Goal: Task Accomplishment & Management: Complete application form

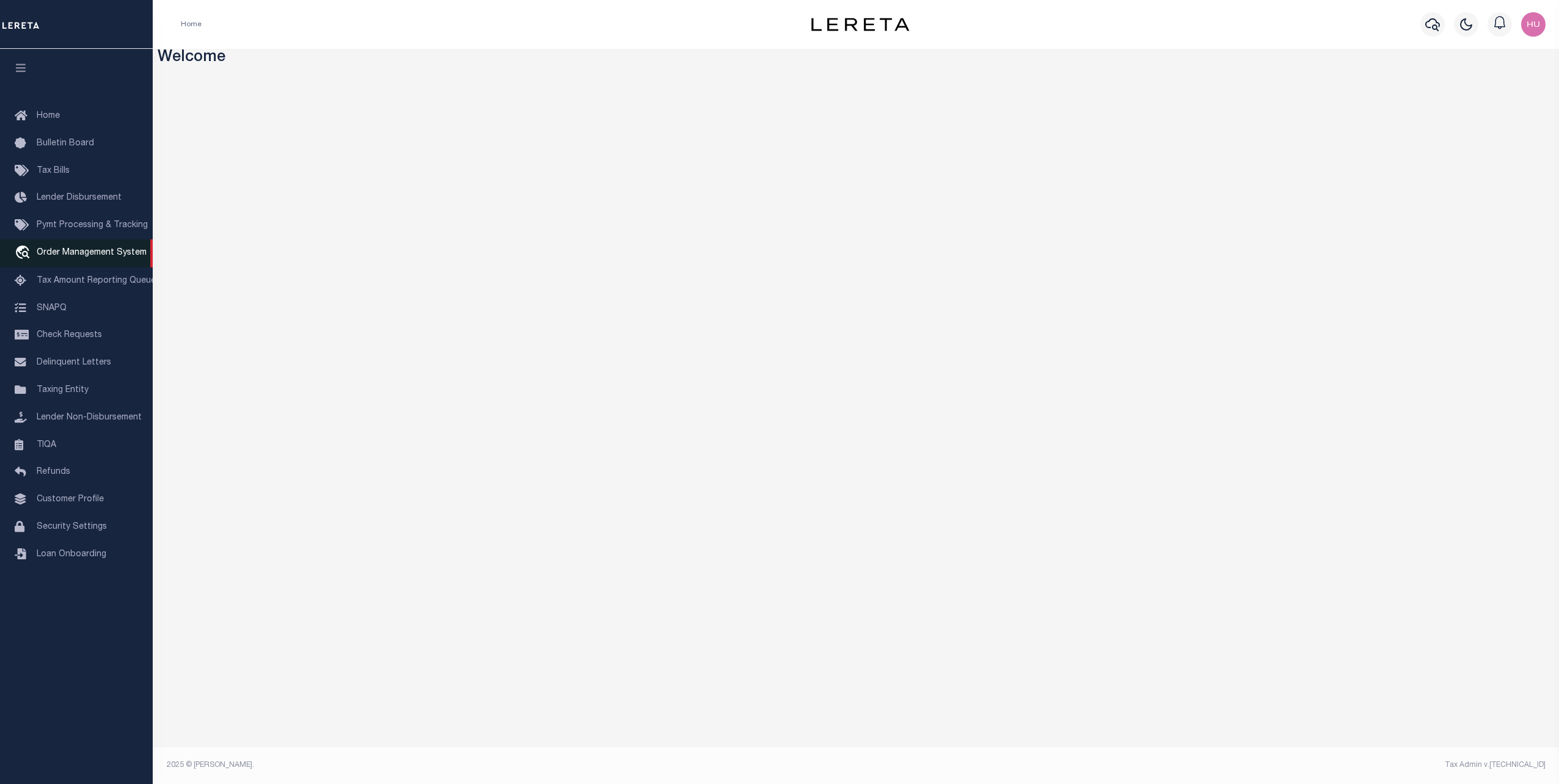
click at [59, 251] on span "Order Management System" at bounding box center [91, 253] width 110 height 8
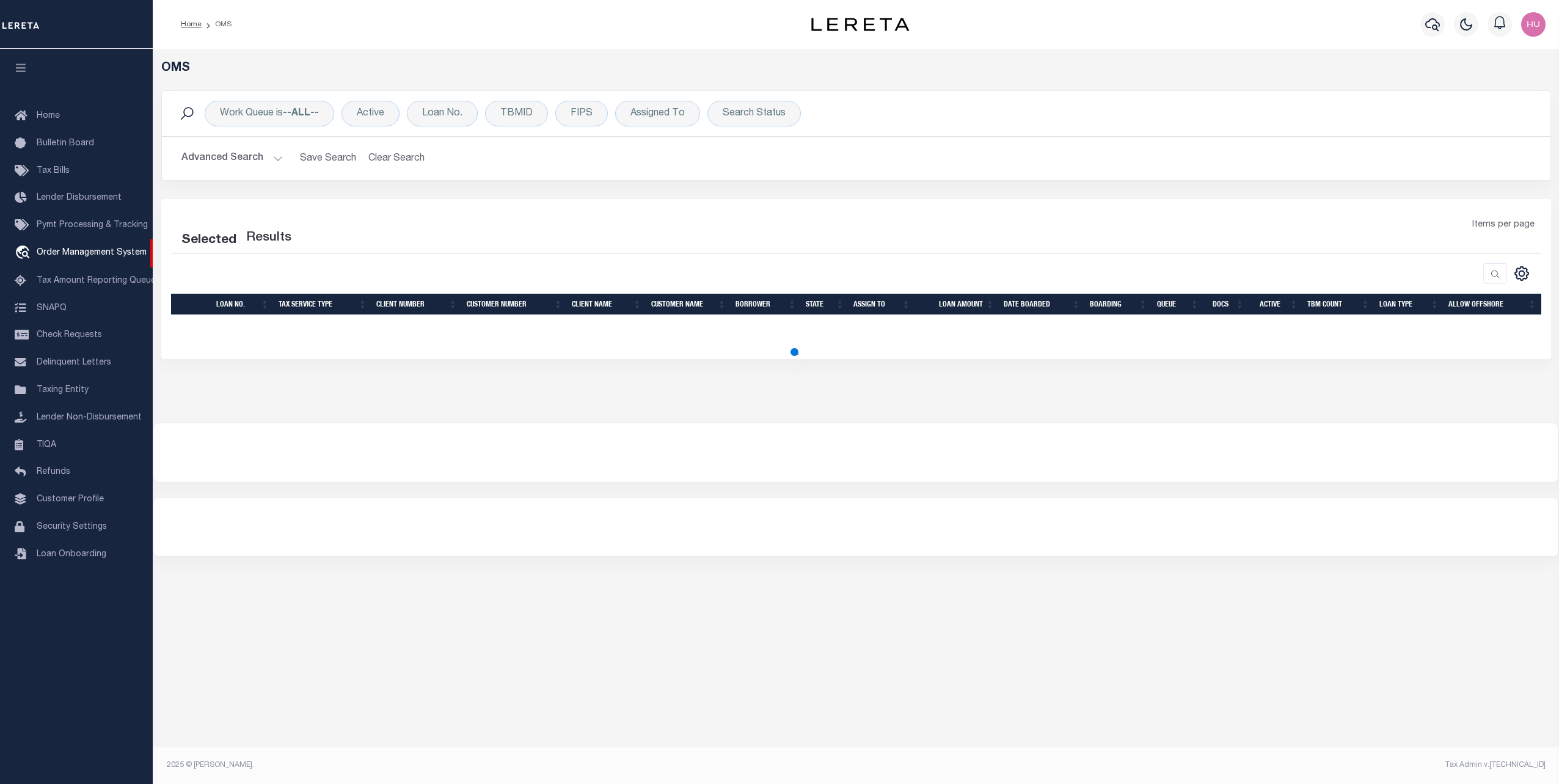
drag, startPoint x: 393, startPoint y: 13, endPoint x: 426, endPoint y: 43, distance: 44.6
click at [393, 13] on div "Home OMS" at bounding box center [459, 24] width 575 height 26
click at [440, 114] on div "Loan No." at bounding box center [442, 113] width 71 height 26
select select "200"
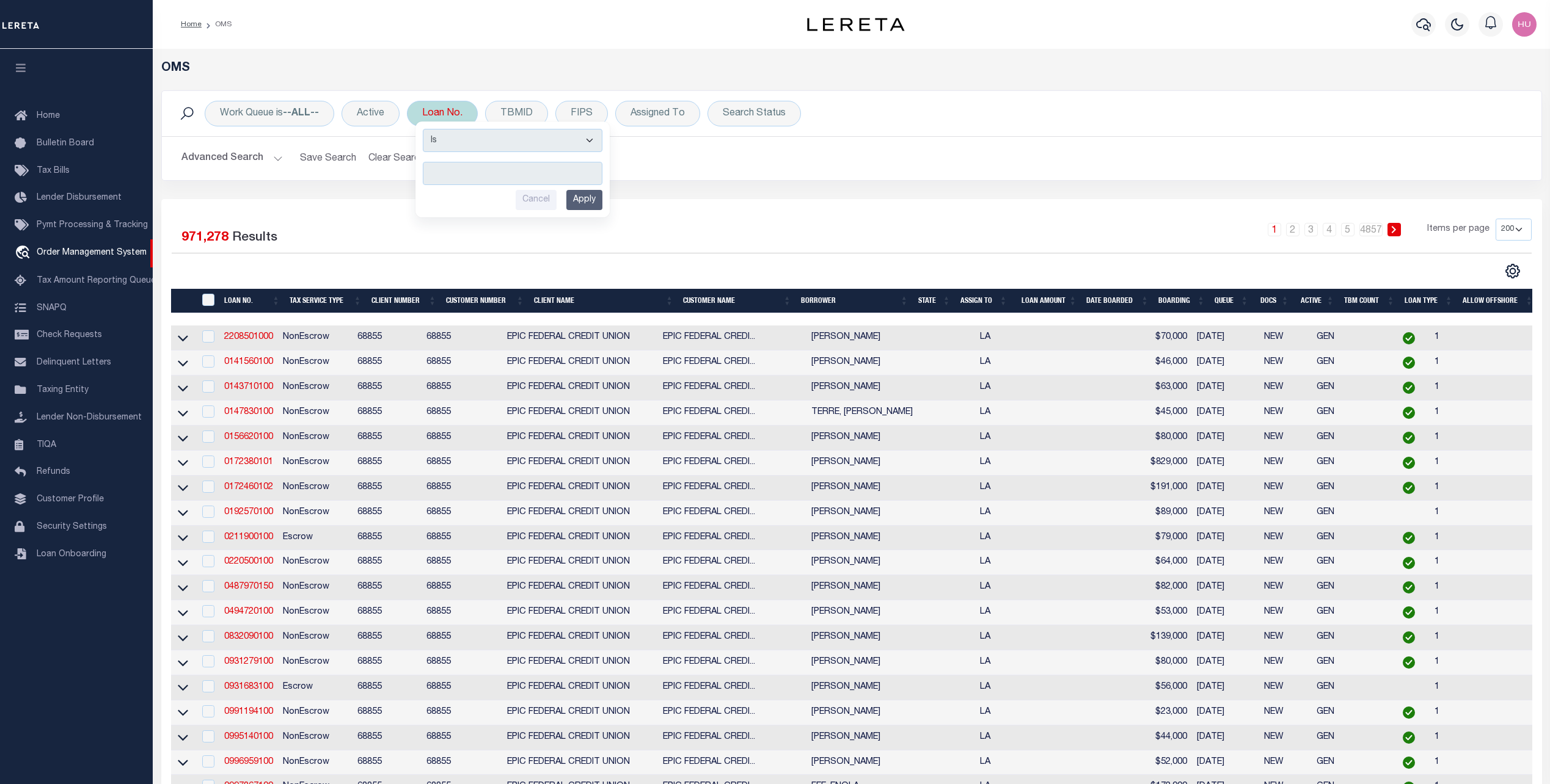
type input "40011540"
click at [579, 200] on input "Apply" at bounding box center [584, 199] width 36 height 20
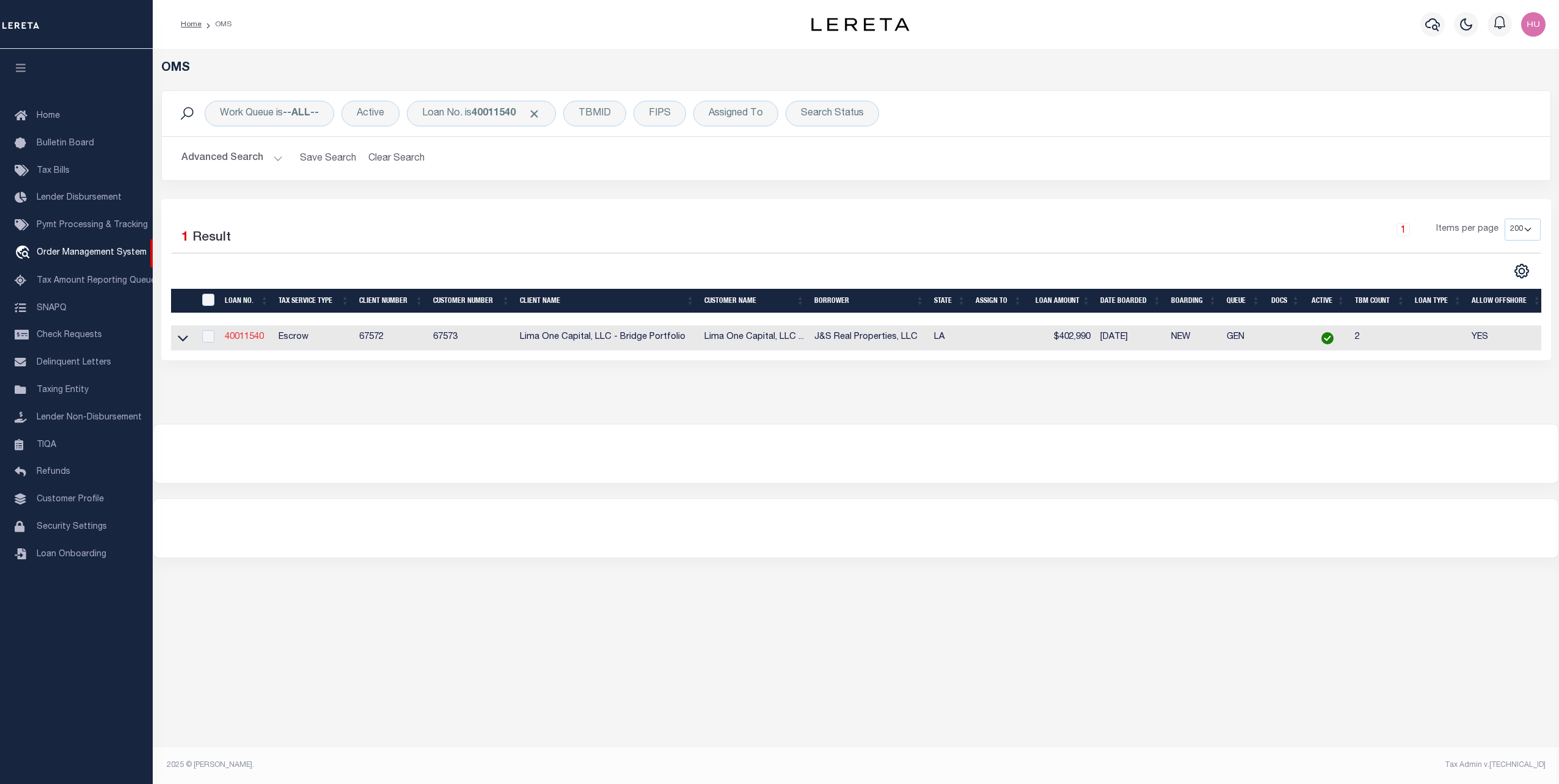
click at [240, 338] on link "40011540" at bounding box center [244, 337] width 39 height 8
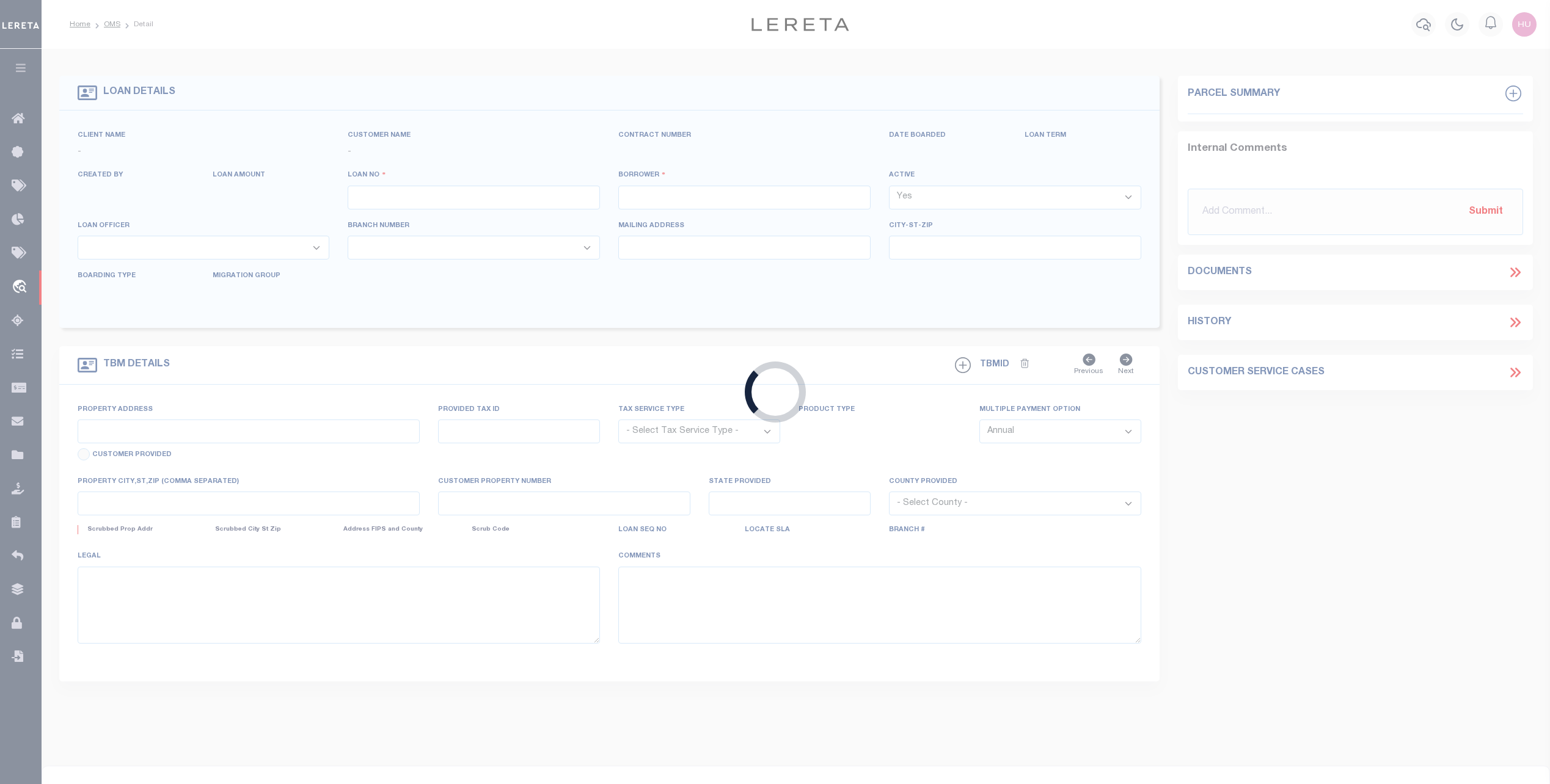
type input "40011540"
type input "J&S Real Properties, LLC"
select select
type input "1001 Camellia Avenue"
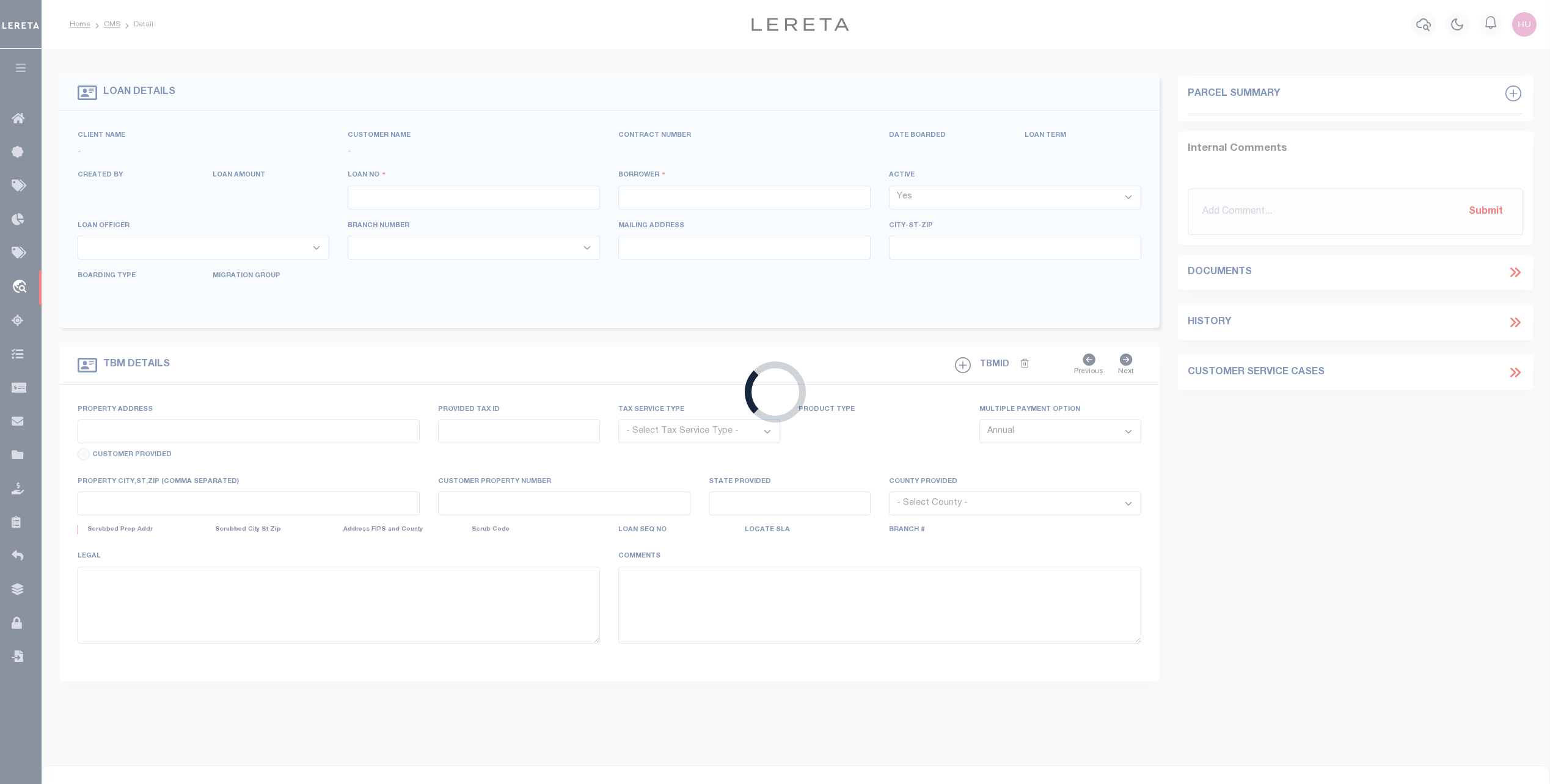
type input "Baton Rouge LA 70806"
select select
select select "Escrow"
type input "3243 Ivanhoe Street"
type input "640530"
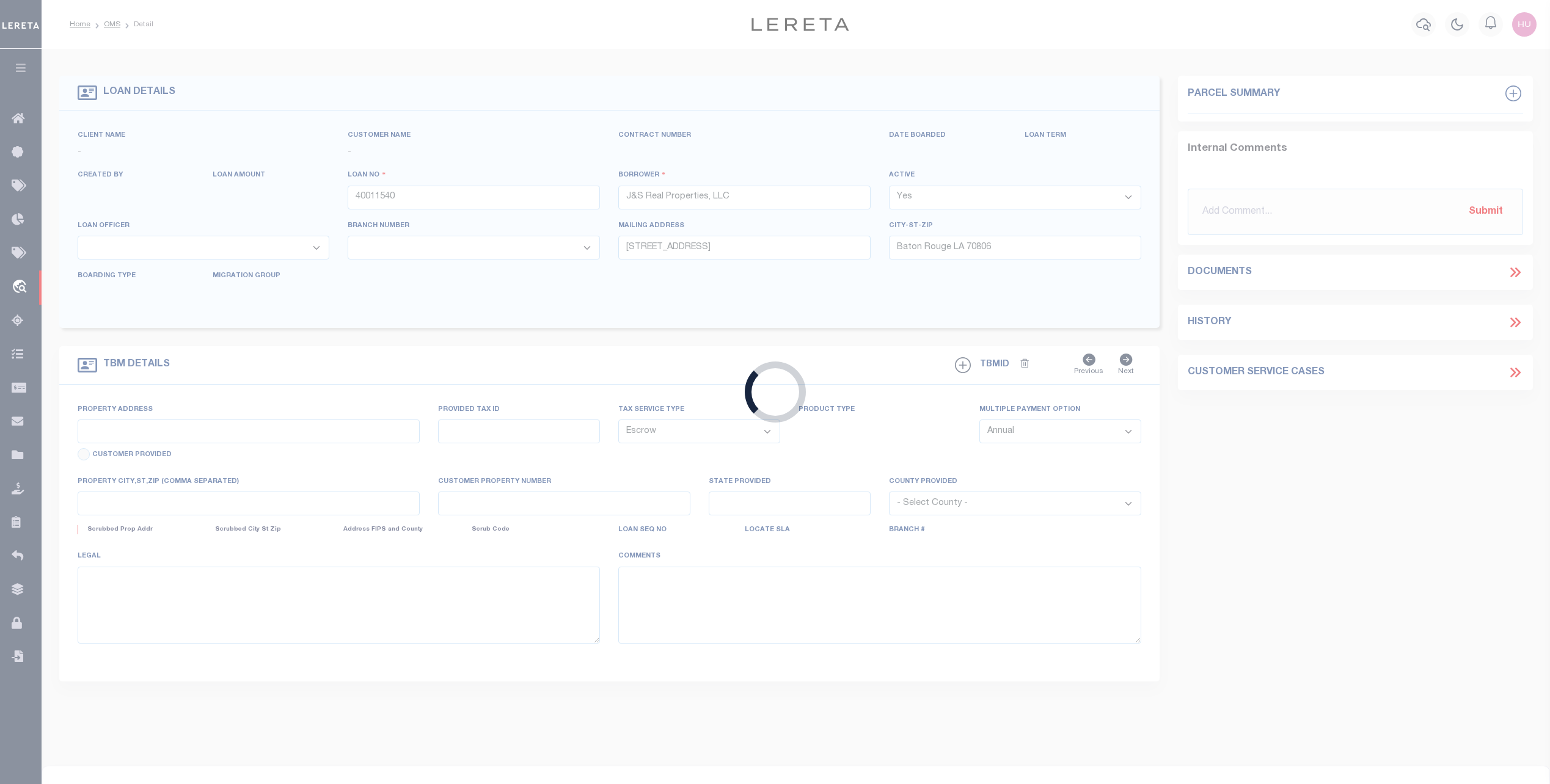
select select
type input "Baton Rouge LA 70802"
type input "40011540-1"
type input "LA"
select select
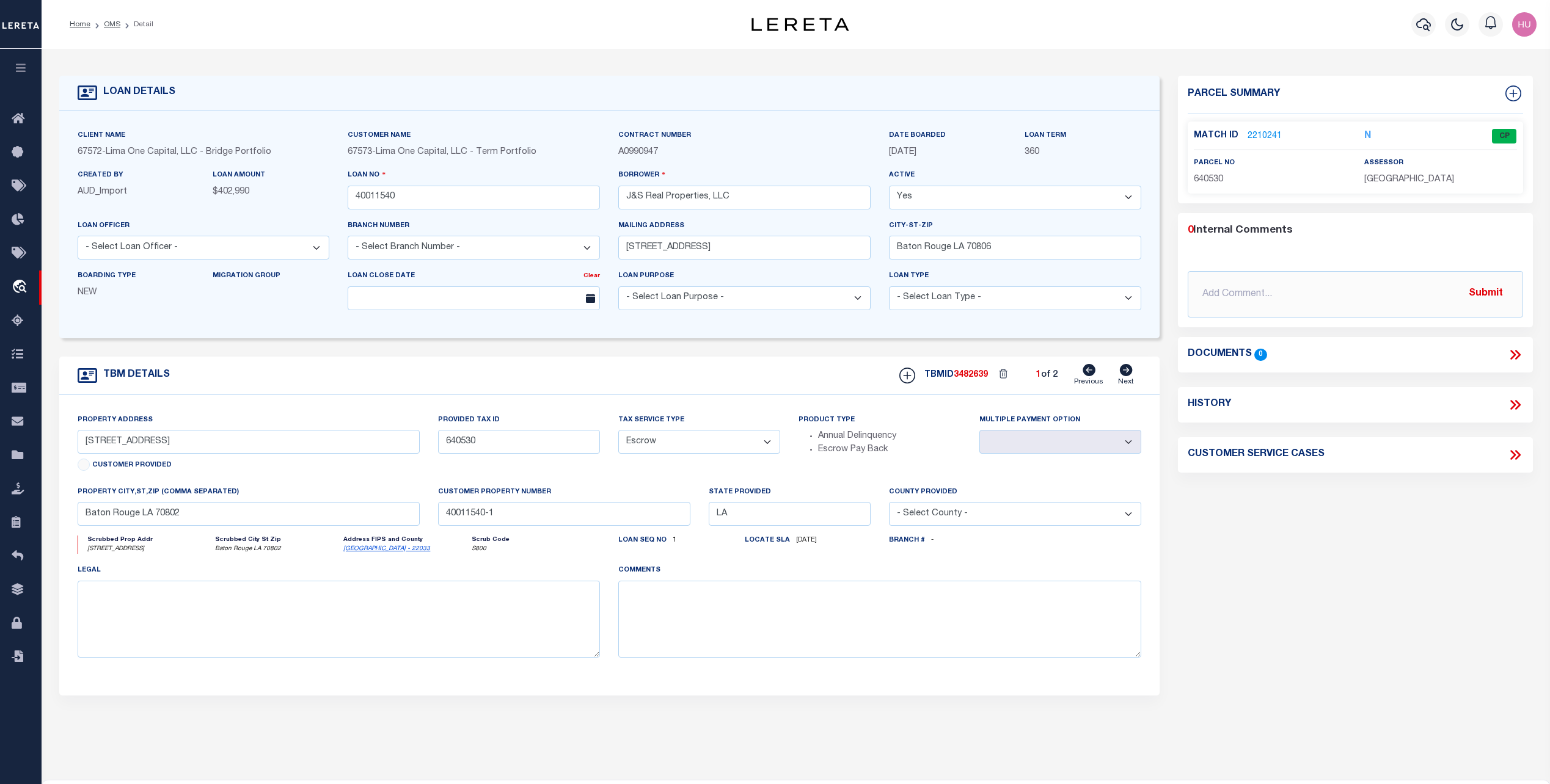
click at [1263, 135] on link "2210241" at bounding box center [1264, 137] width 34 height 13
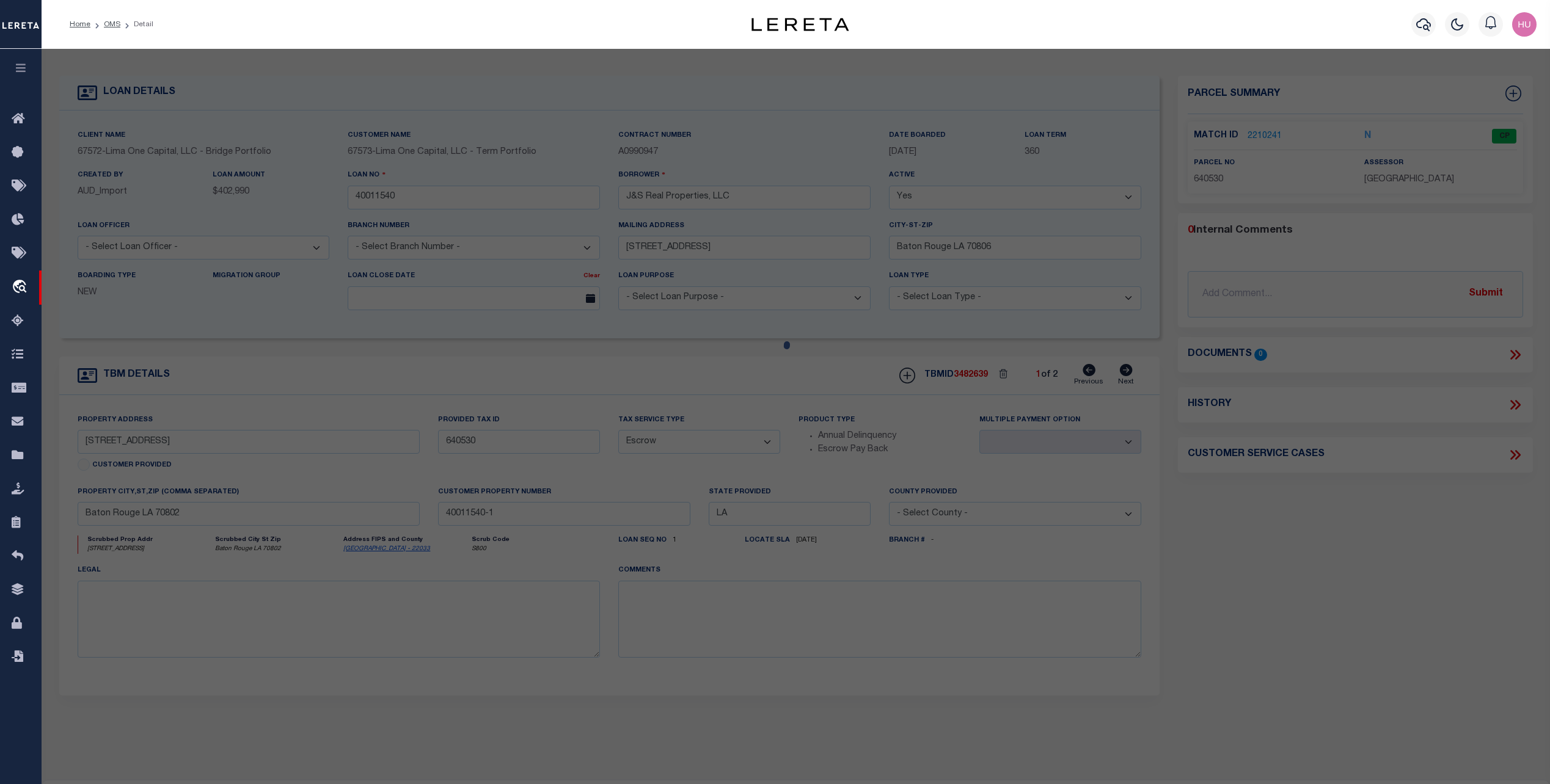
checkbox input "false"
select select "CP"
type input "[PERSON_NAME]"
select select "ATL"
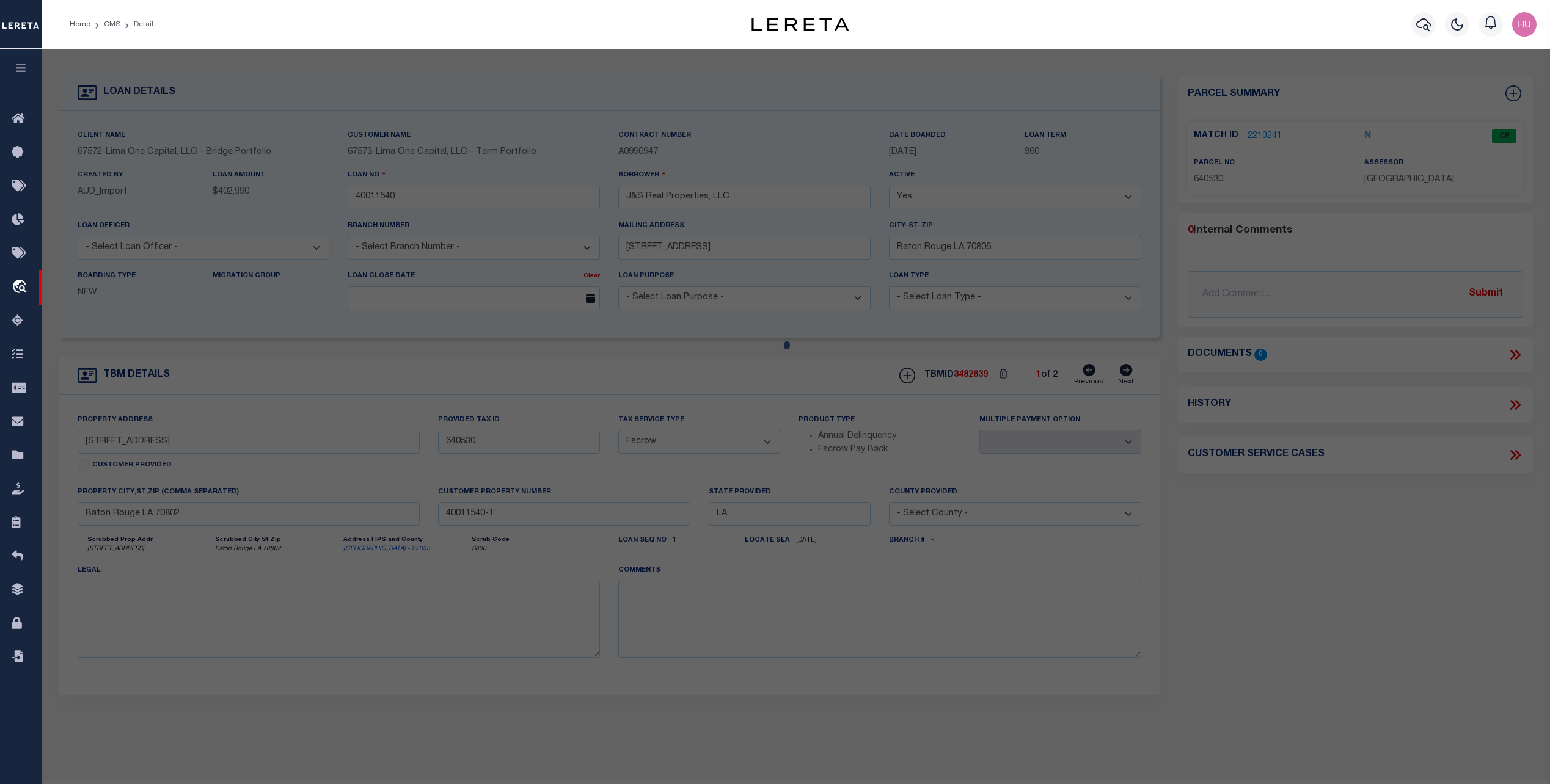
select select "ADD"
type input "[STREET_ADDRESS]"
type input "[GEOGRAPHIC_DATA]"
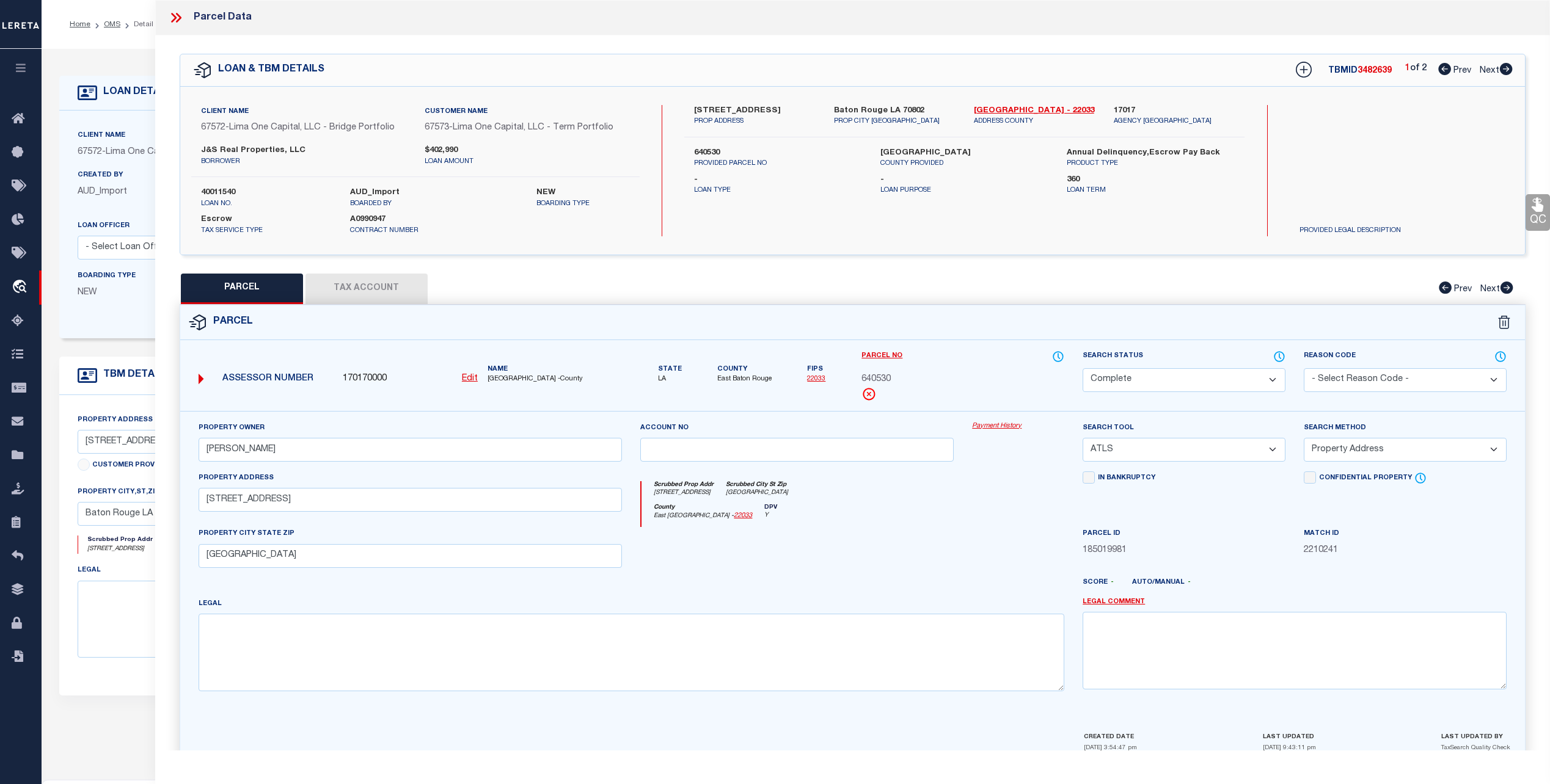
click at [1004, 428] on link "Payment History" at bounding box center [1018, 426] width 92 height 10
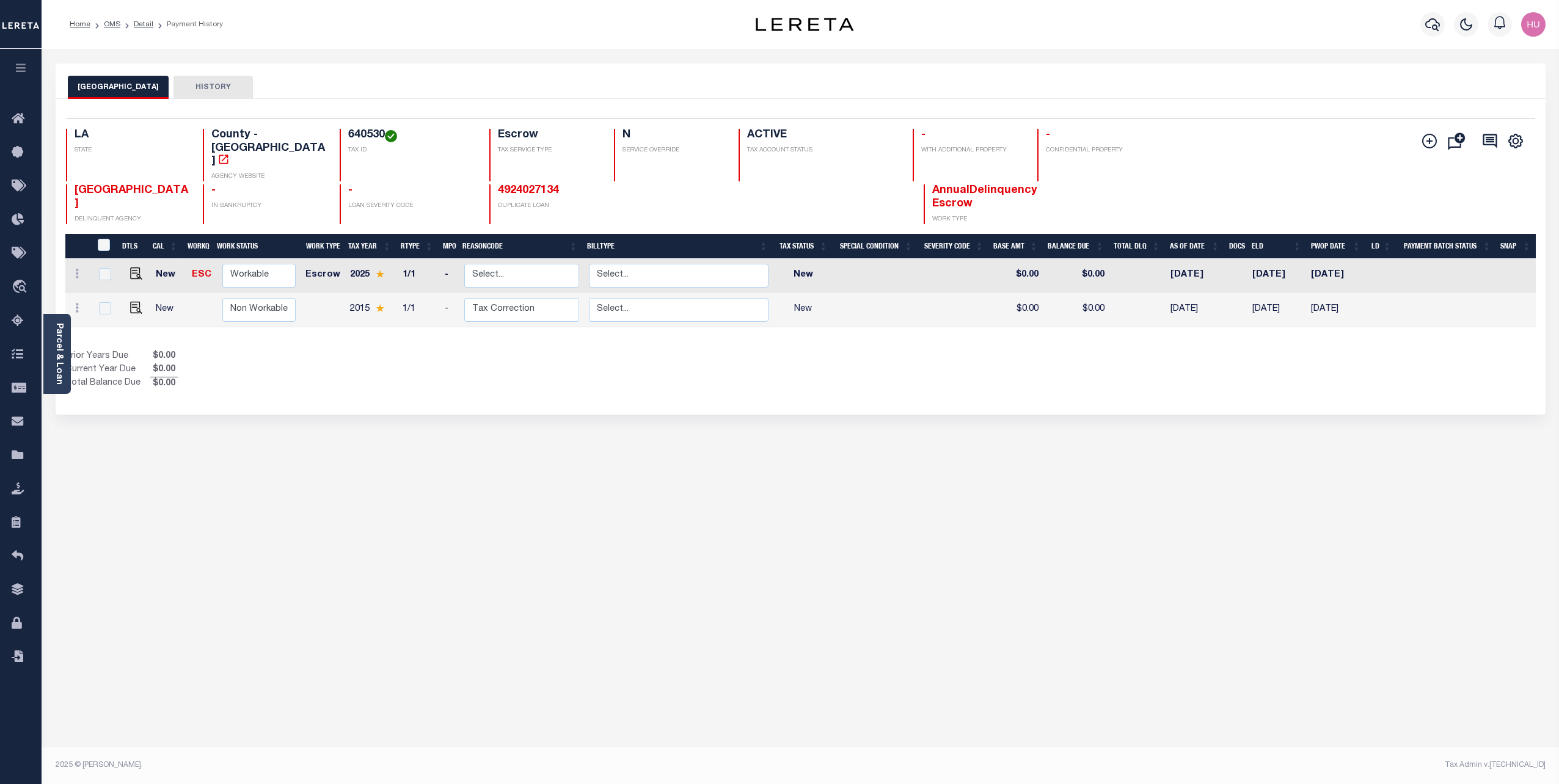
click at [472, 36] on div "Home OMS Detail Payment History" at bounding box center [370, 24] width 621 height 26
click at [513, 554] on div "EAST BATON ROUGE PARISH HISTORY Selected 2 Results" at bounding box center [800, 408] width 1508 height 690
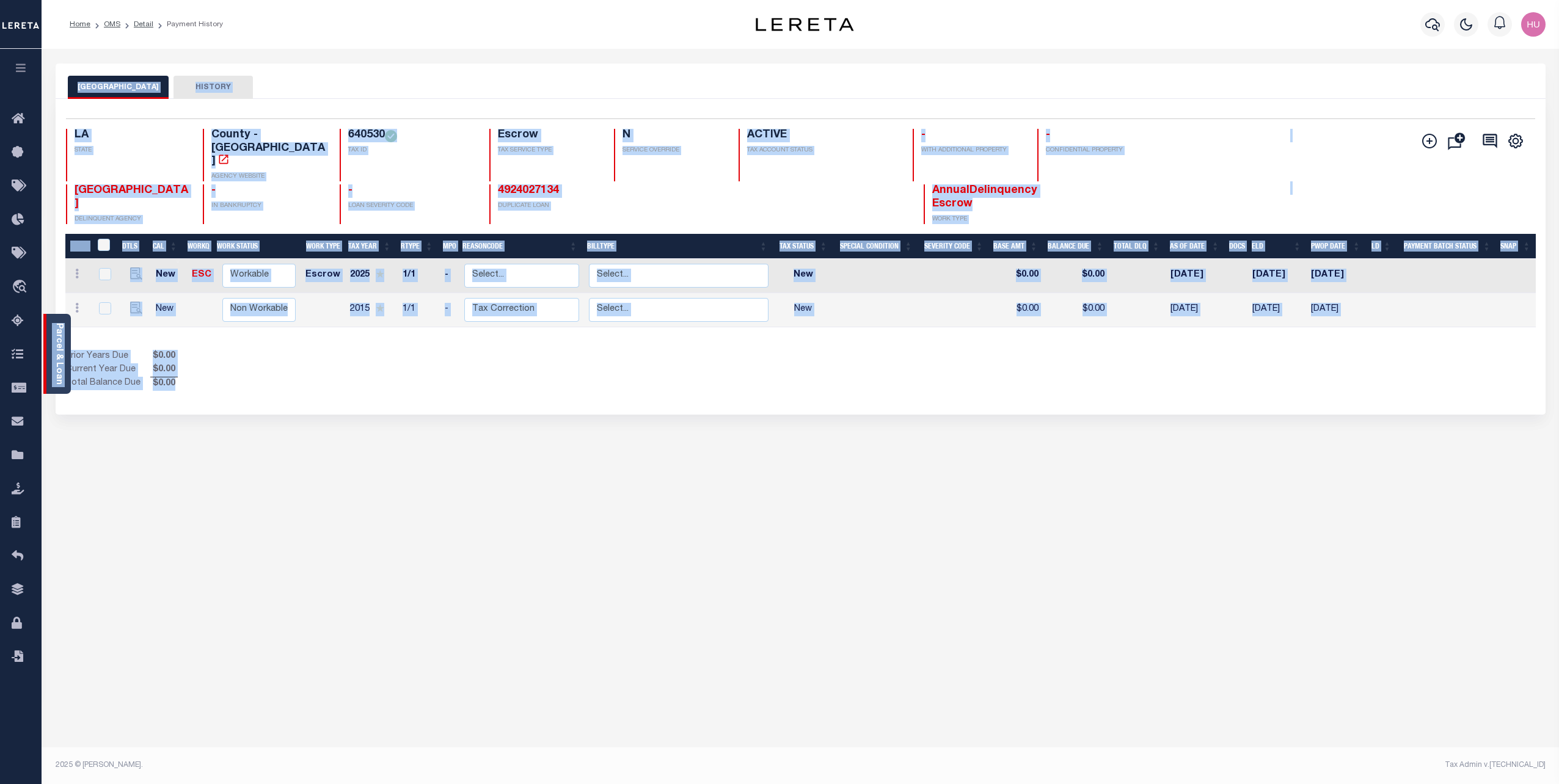
drag, startPoint x: 174, startPoint y: 357, endPoint x: 69, endPoint y: 319, distance: 111.7
click at [69, 319] on div "Parcel & Loan Loan Details 40011540 LOAN NO NEW" at bounding box center [800, 401] width 1508 height 704
click at [232, 321] on div "DTLS CAL WorkQ Work Status Work Type Tax Year RType MPO ReasonCode BillType Tax…" at bounding box center [800, 312] width 1471 height 157
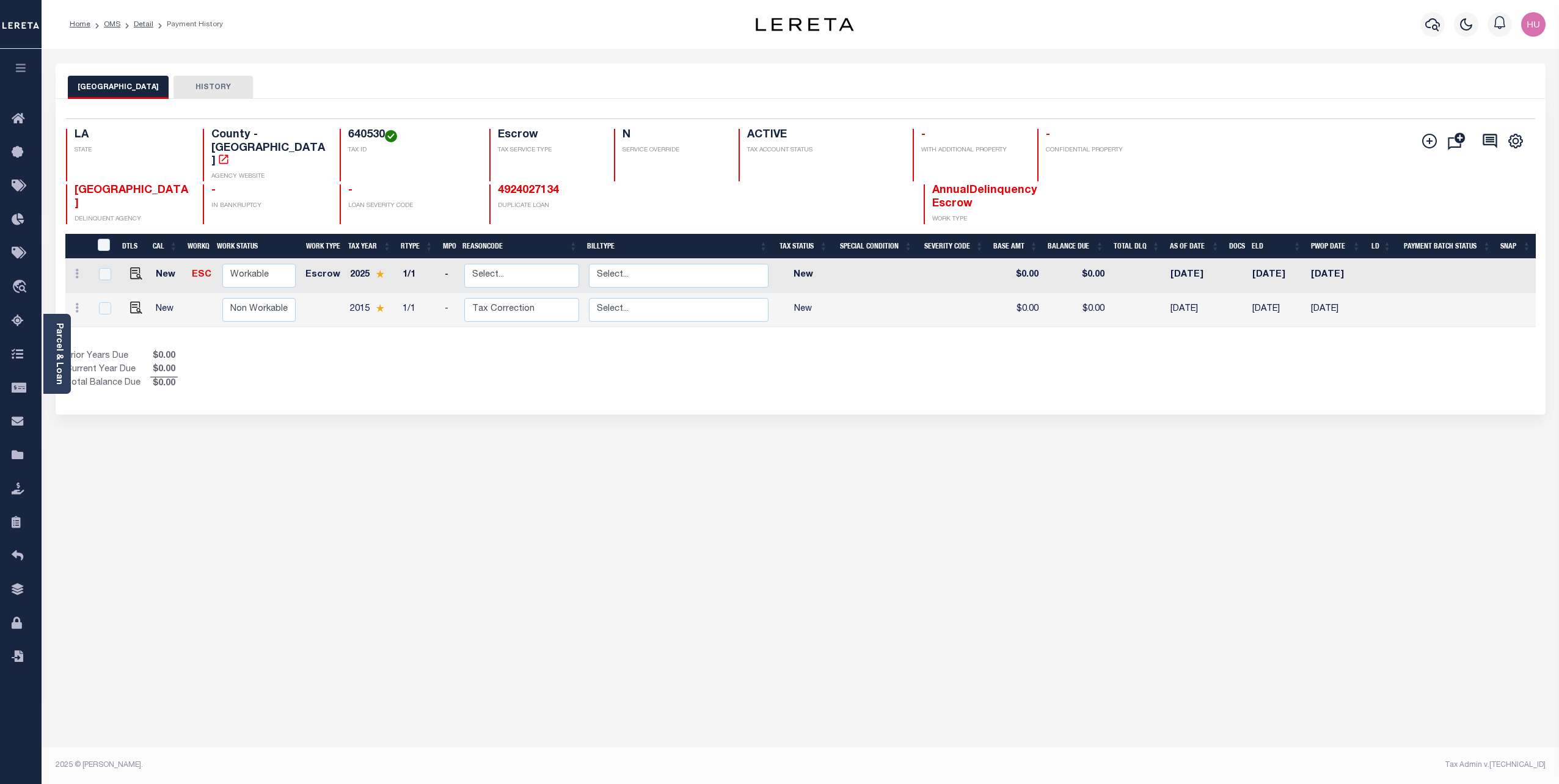
click at [691, 484] on div "EAST BATON ROUGE PARISH HISTORY Selected 2 Results" at bounding box center [800, 408] width 1508 height 690
click at [664, 442] on div "EAST BATON ROUGE PARISH HISTORY Selected 2 Results" at bounding box center [800, 408] width 1508 height 690
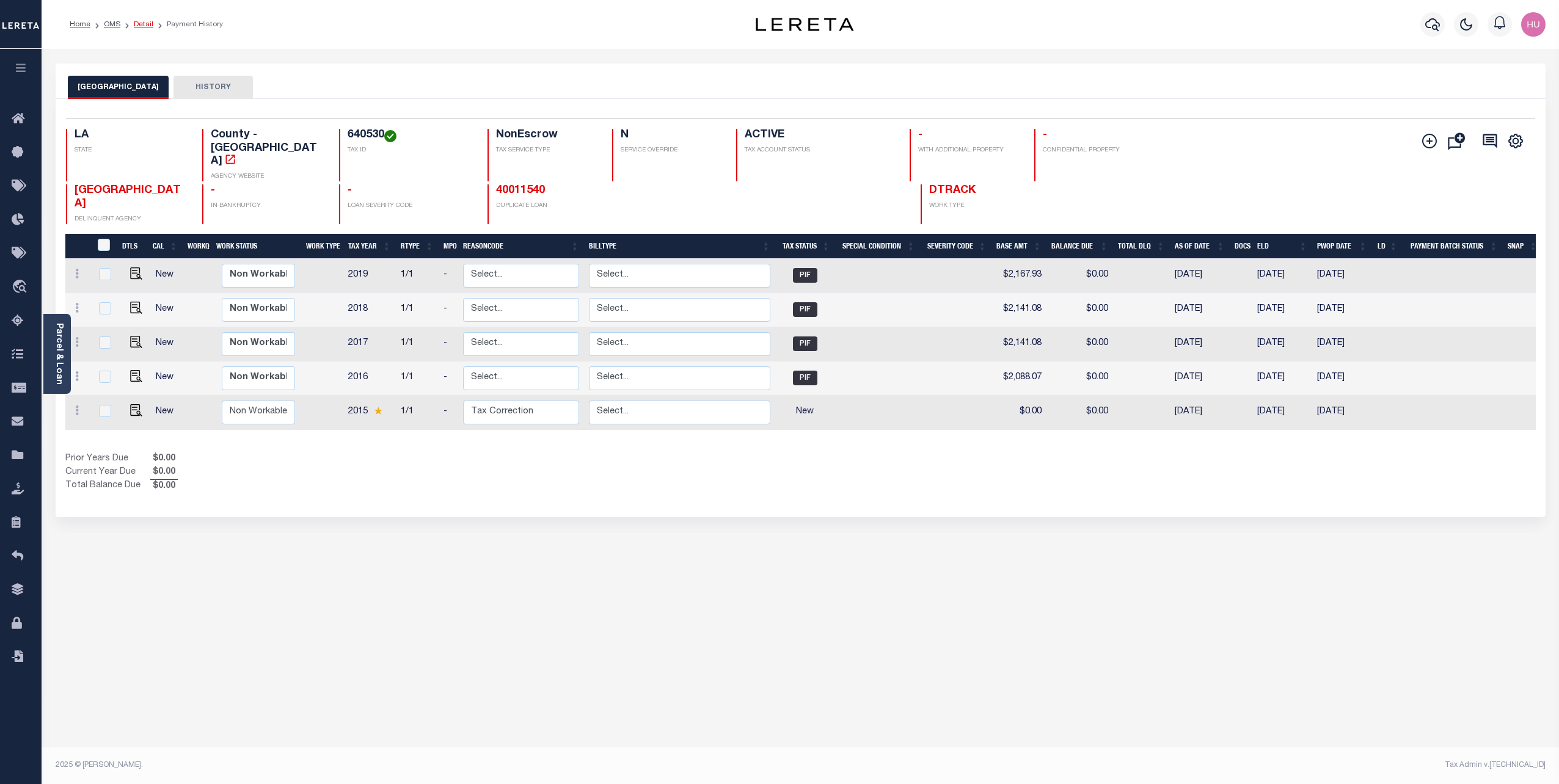
click at [148, 23] on link "Detail" at bounding box center [144, 24] width 19 height 7
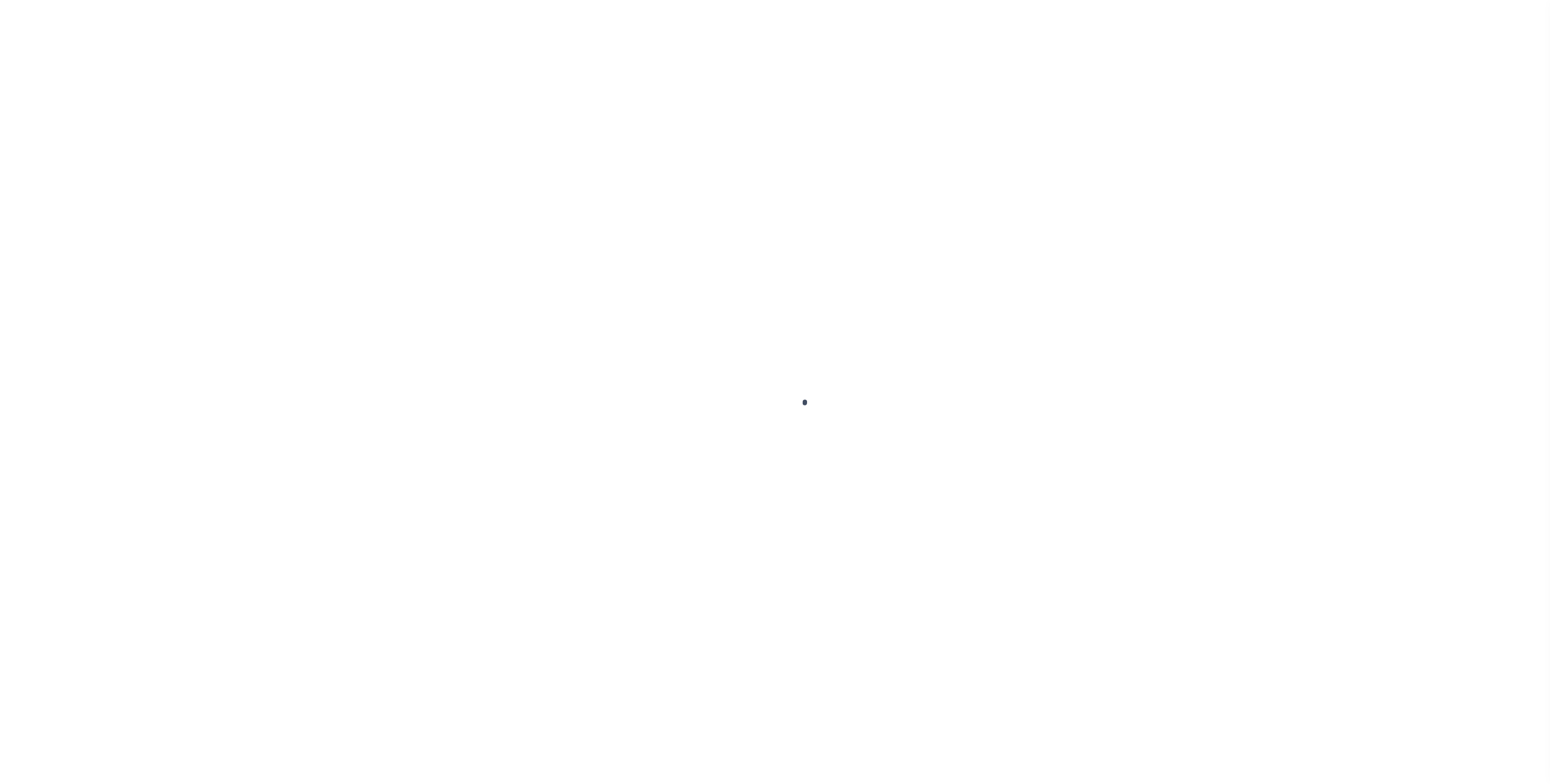
select select "9193"
select select "3295"
select select "10"
select select "NonEscrow"
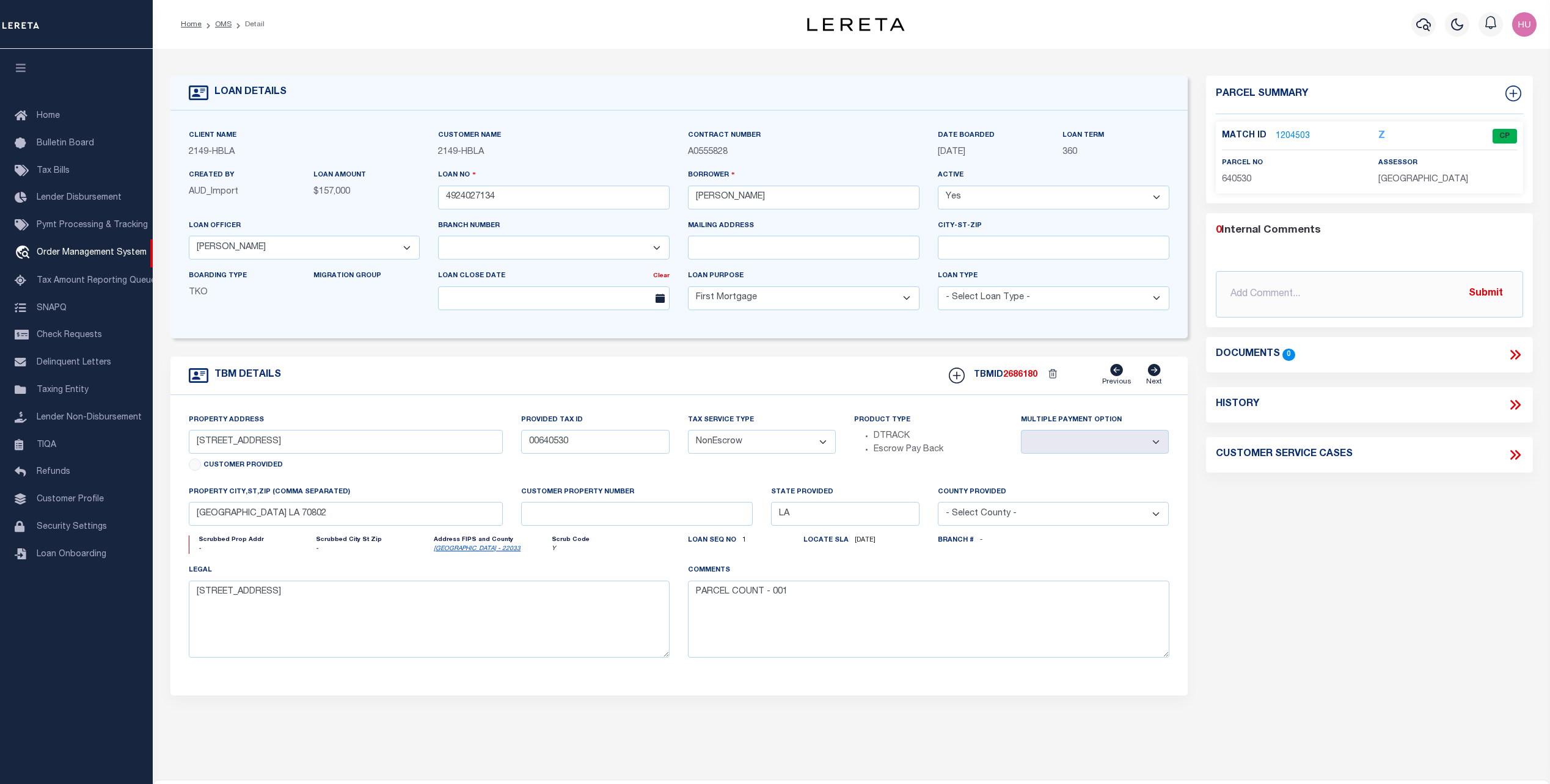
click at [1298, 132] on link "1204503" at bounding box center [1292, 137] width 34 height 13
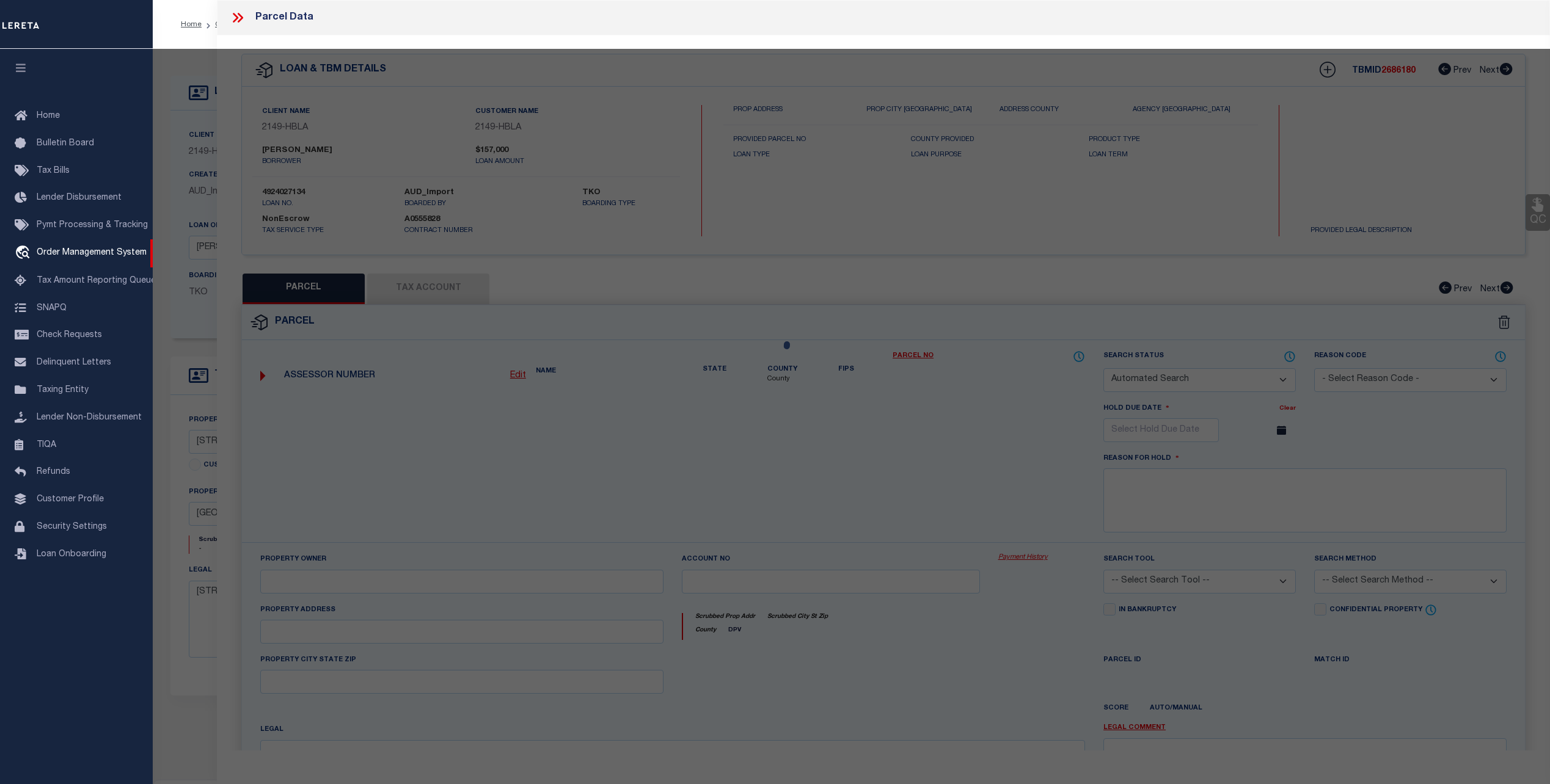
checkbox input "false"
select select "CP"
type input "KNAPP, ADAM L"
select select "LNI"
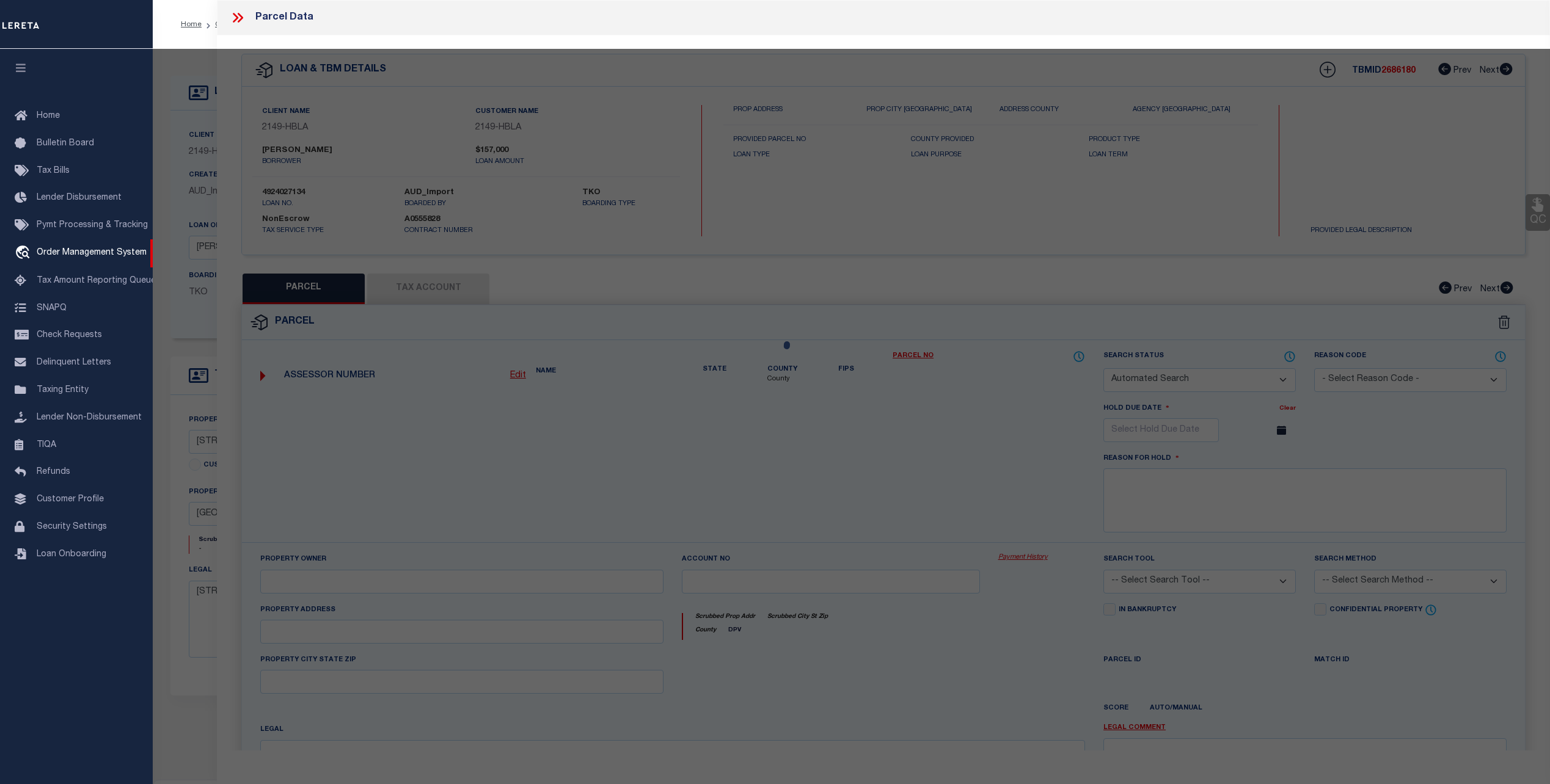
select select "ADD"
type input "[STREET_ADDRESS]"
type input "Baton Rouge, LA 70802"
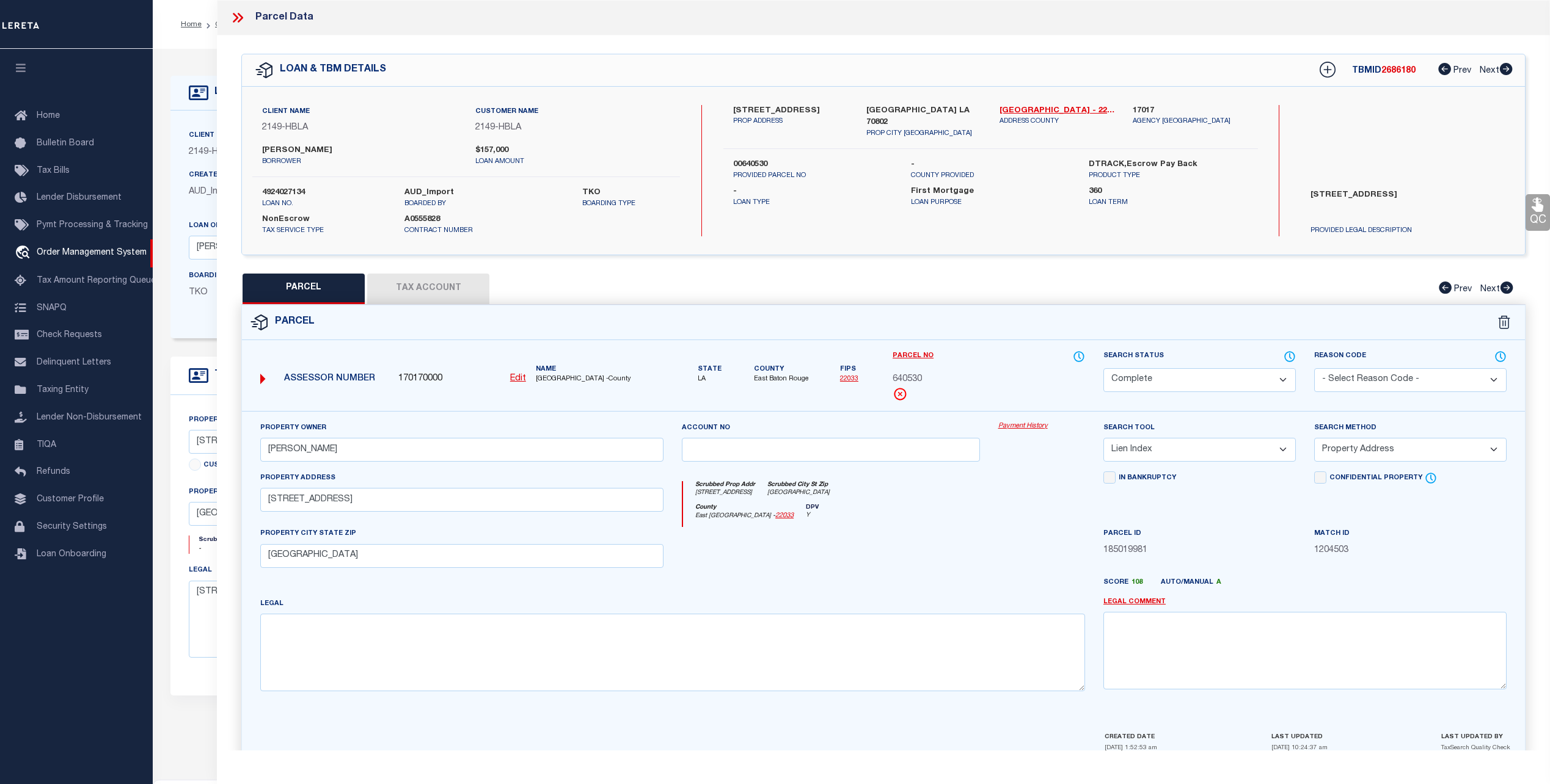
click at [1013, 422] on link "Payment History" at bounding box center [1041, 426] width 87 height 10
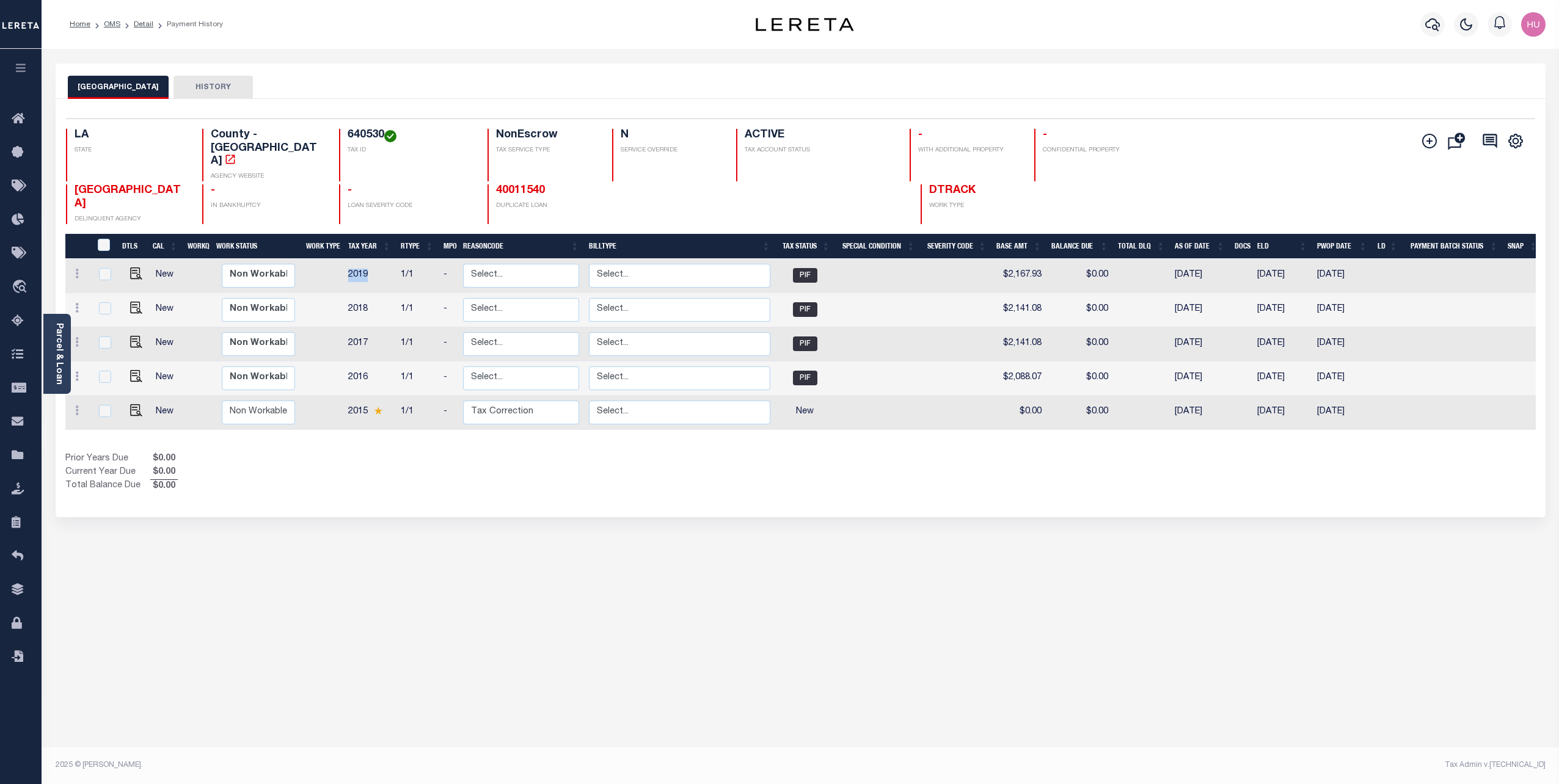
drag, startPoint x: 355, startPoint y: 251, endPoint x: 348, endPoint y: 251, distance: 7.0
click at [348, 259] on td "2019" at bounding box center [369, 276] width 53 height 34
checkbox input "true"
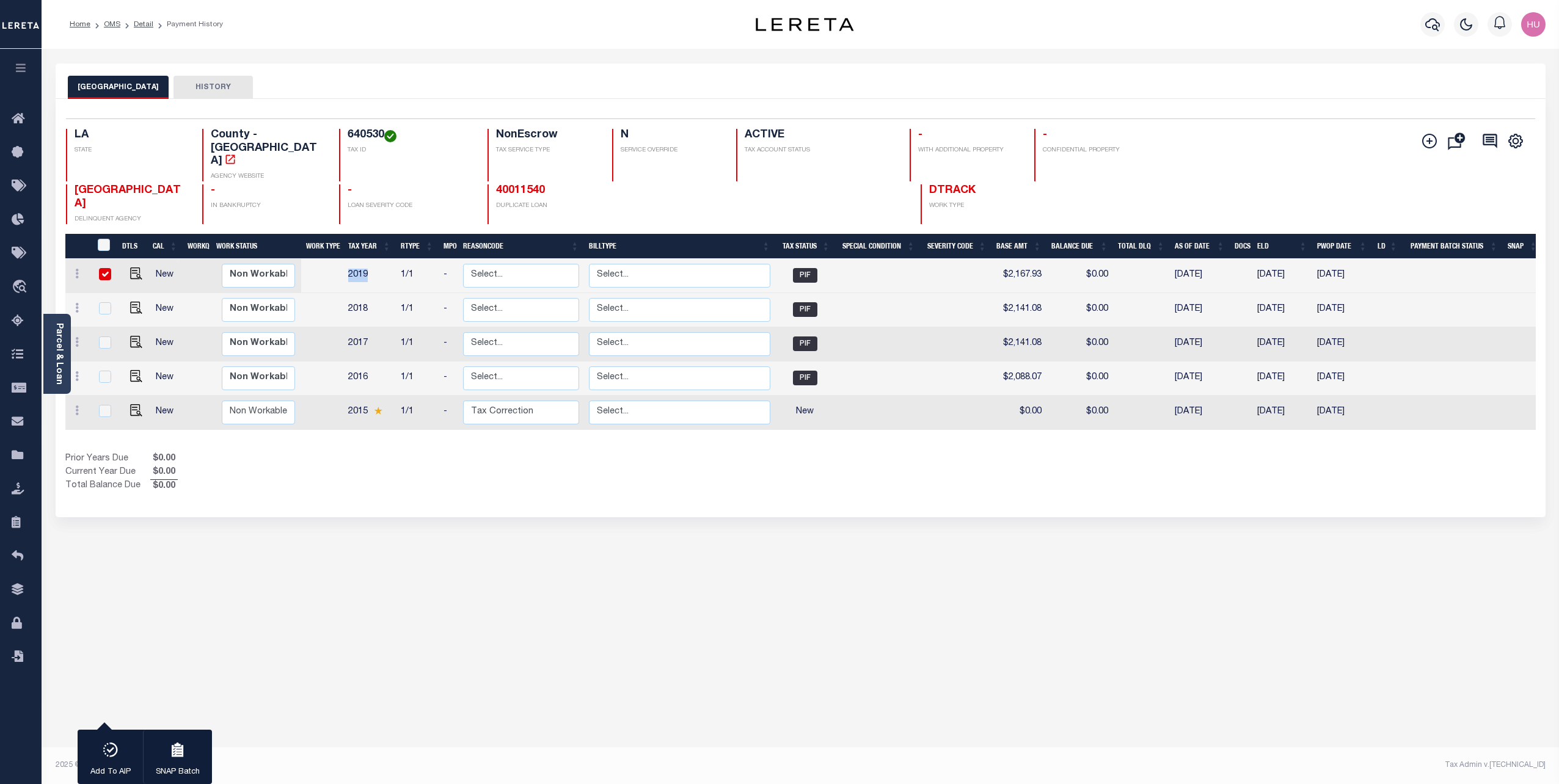
click at [603, 56] on div "Parcel & Loan Loan Details 4924027134 LOAN NO TKO" at bounding box center [800, 401] width 1508 height 704
drag, startPoint x: 174, startPoint y: 460, endPoint x: 58, endPoint y: 432, distance: 119.3
click at [58, 432] on div "1 Selected 5 Results 1 Items per page 25 50 100 LA STATE 640530" at bounding box center [801, 308] width 1490 height 419
click at [308, 471] on div "1 Selected 5 Results 1 Items per page 25 50 100 LA STATE 640530" at bounding box center [801, 308] width 1490 height 419
click at [143, 22] on link "Detail" at bounding box center [144, 24] width 19 height 7
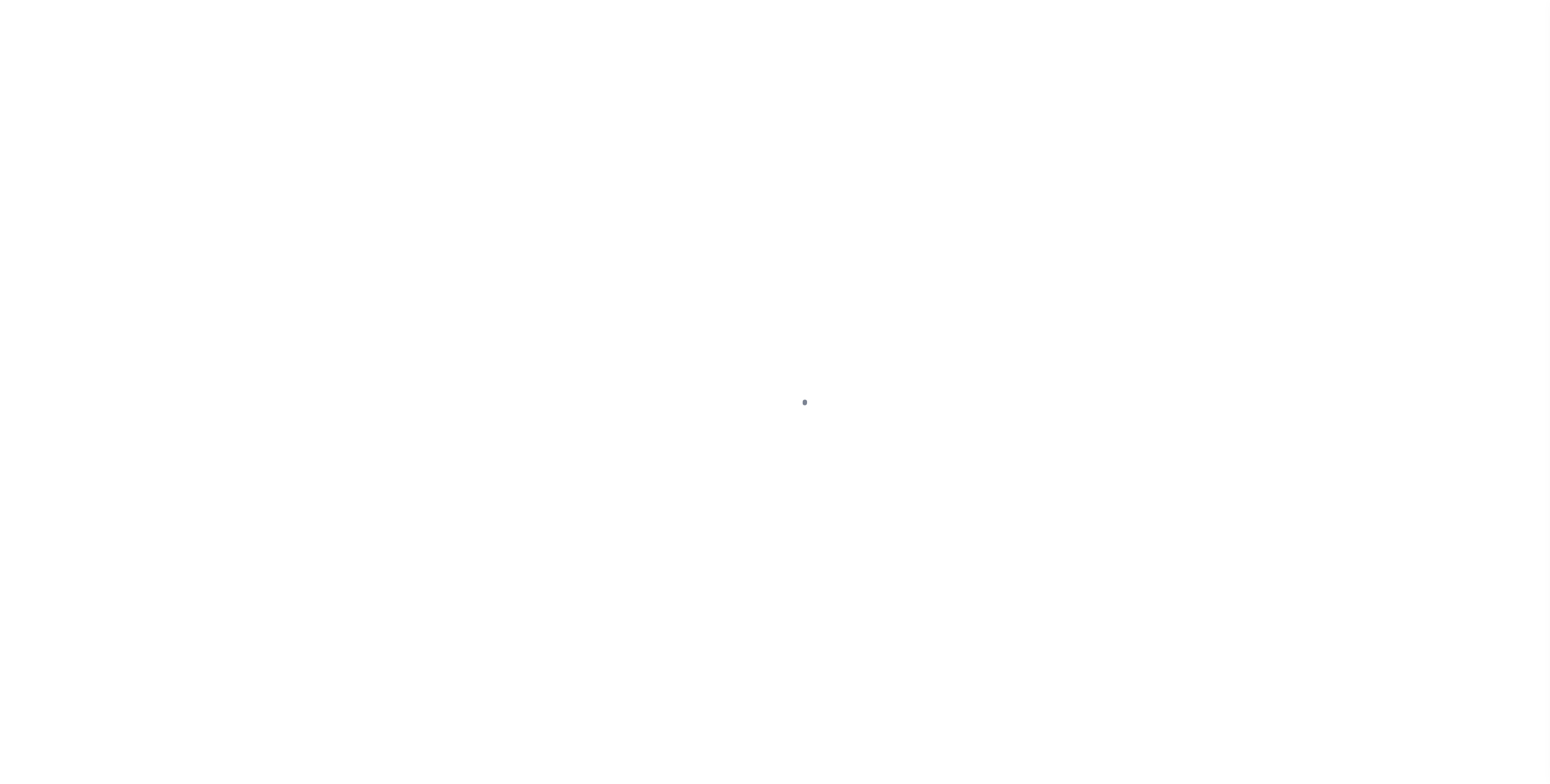
select select "9193"
select select "3295"
select select "10"
select select "NonEscrow"
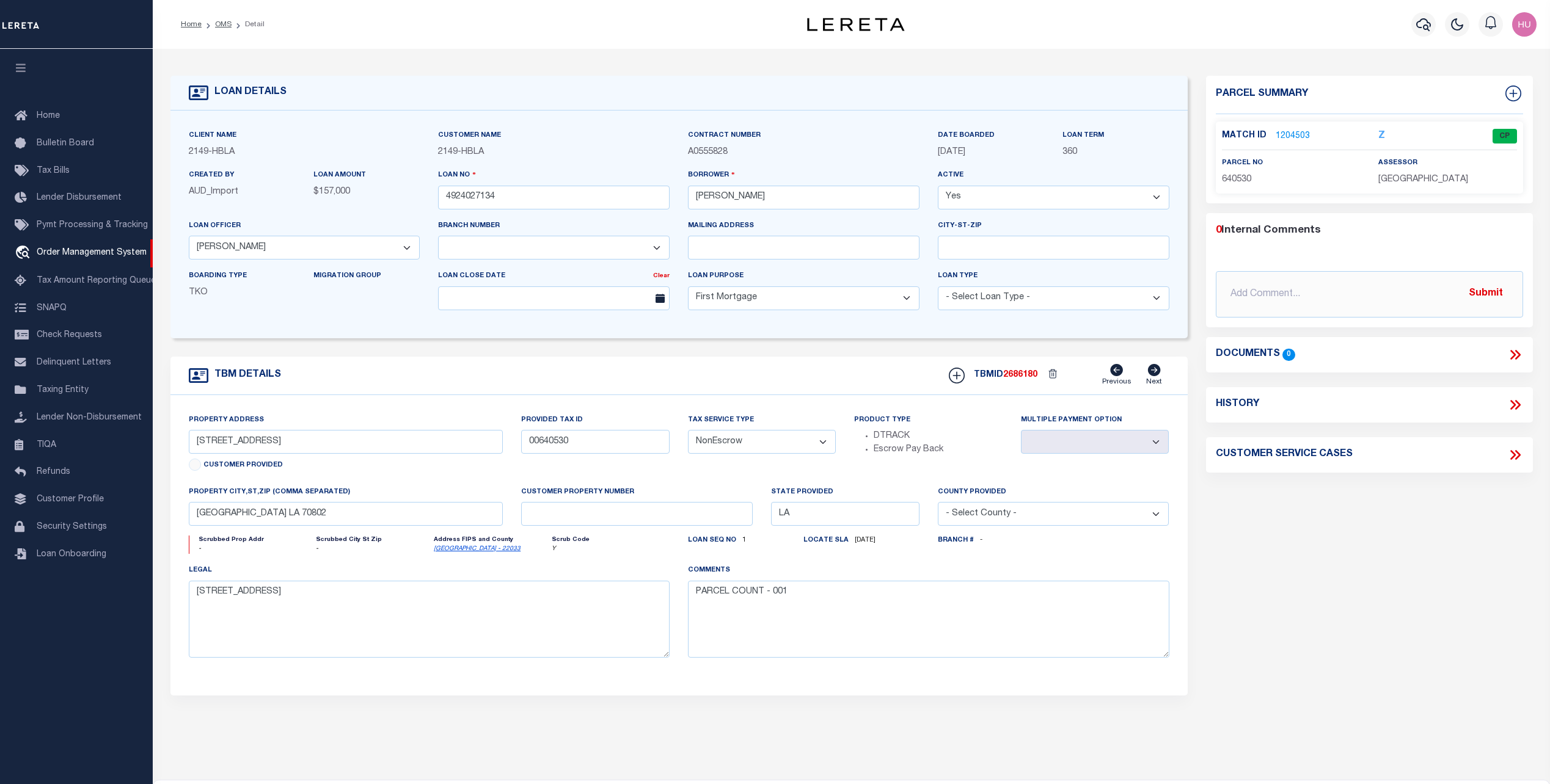
click at [1298, 132] on link "1204503" at bounding box center [1292, 137] width 34 height 13
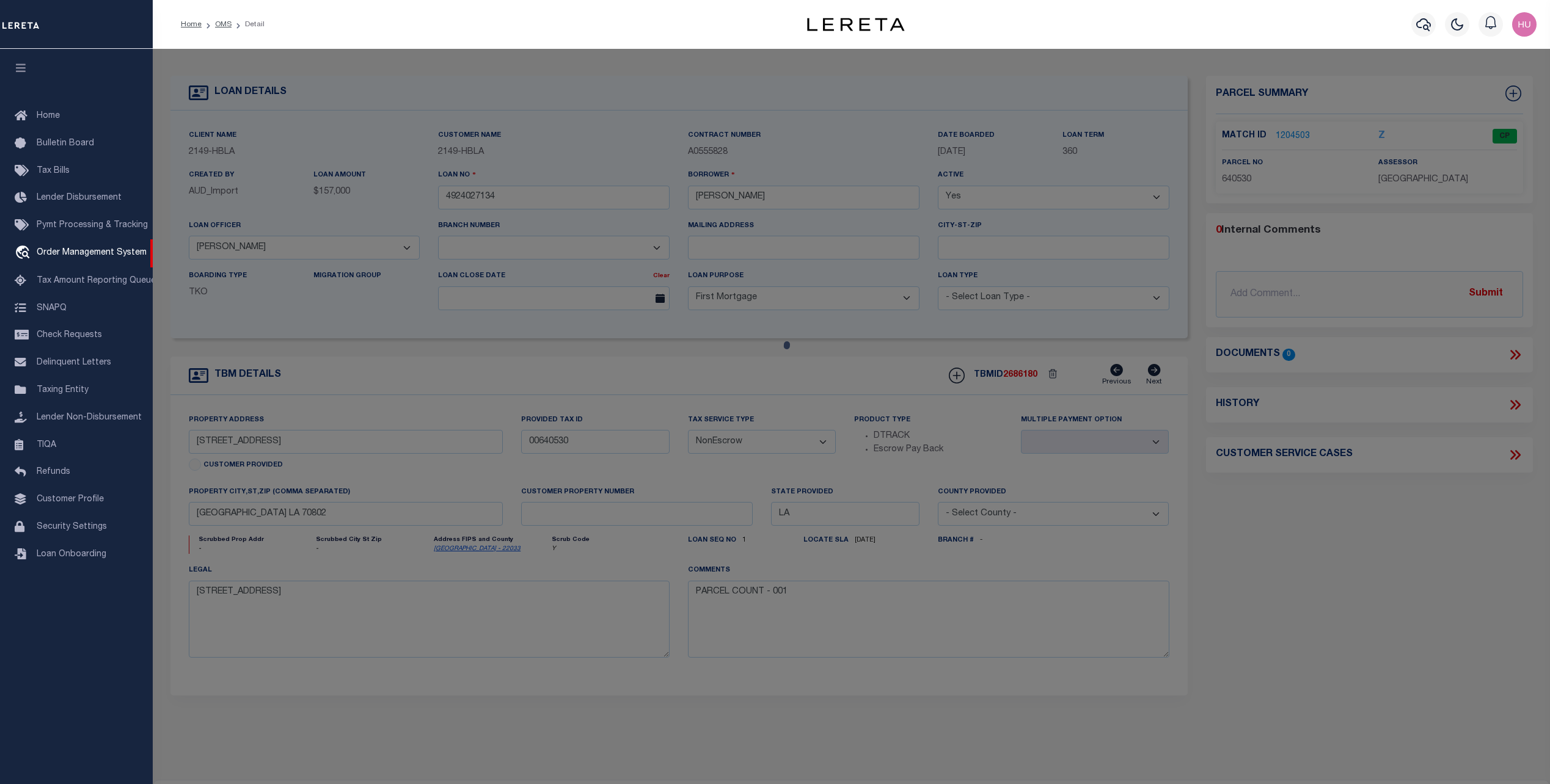
checkbox input "false"
select select "CP"
type input "[PERSON_NAME]"
select select "LNI"
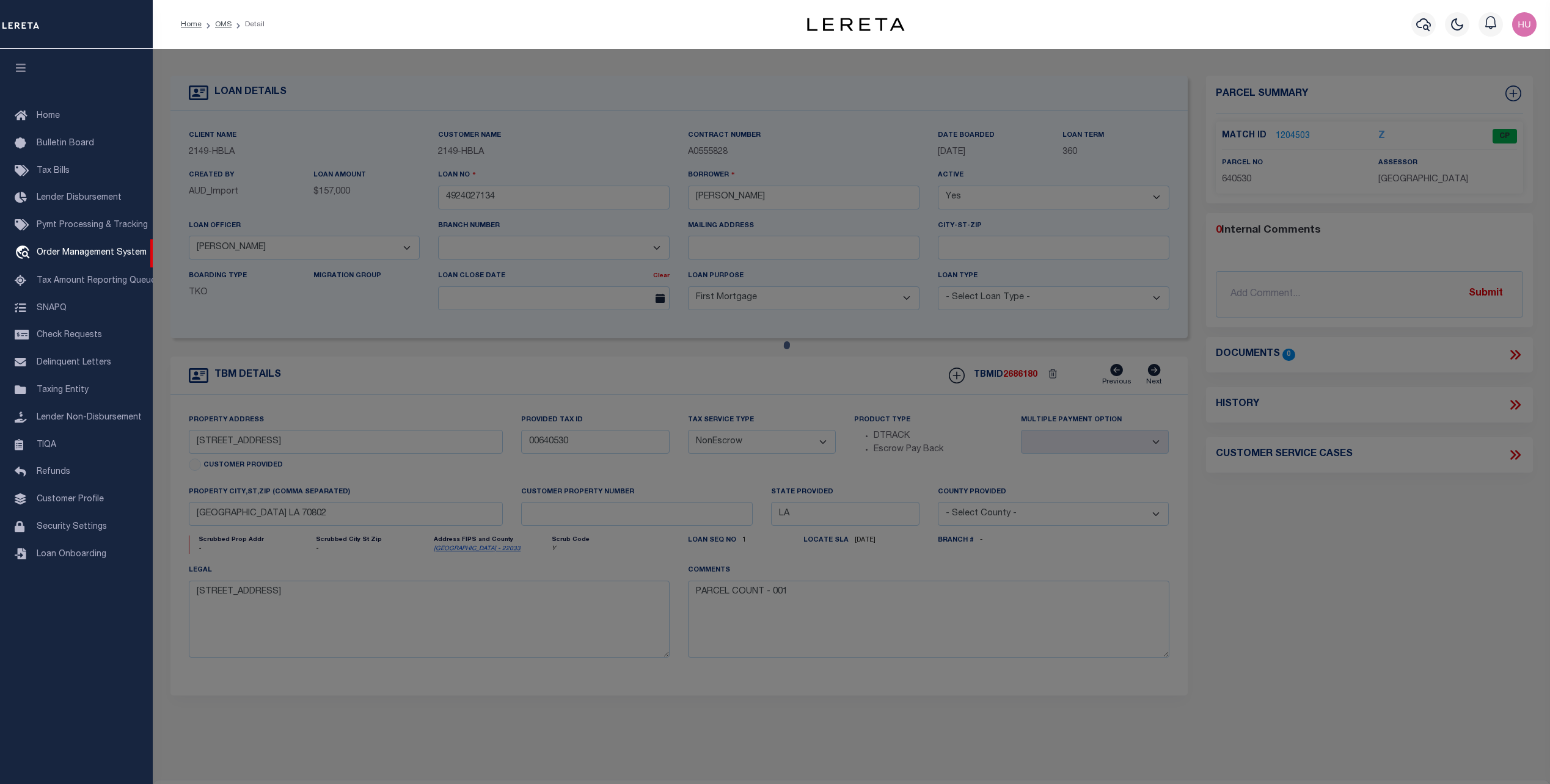
select select "ADD"
type input "[STREET_ADDRESS]"
type input "Baton Rouge, LA 70802"
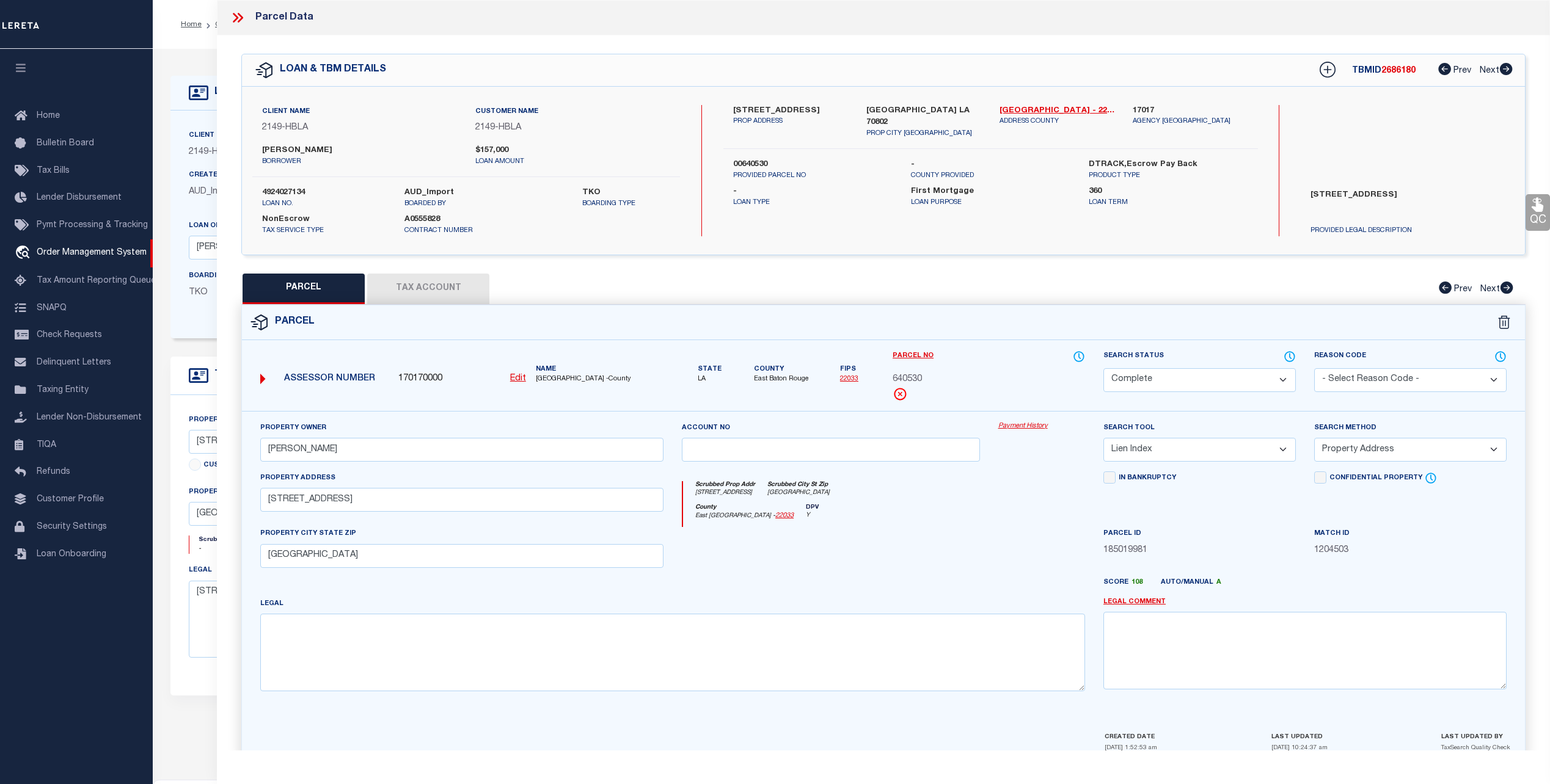
click at [444, 281] on button "Tax Account" at bounding box center [428, 289] width 122 height 31
select select "100"
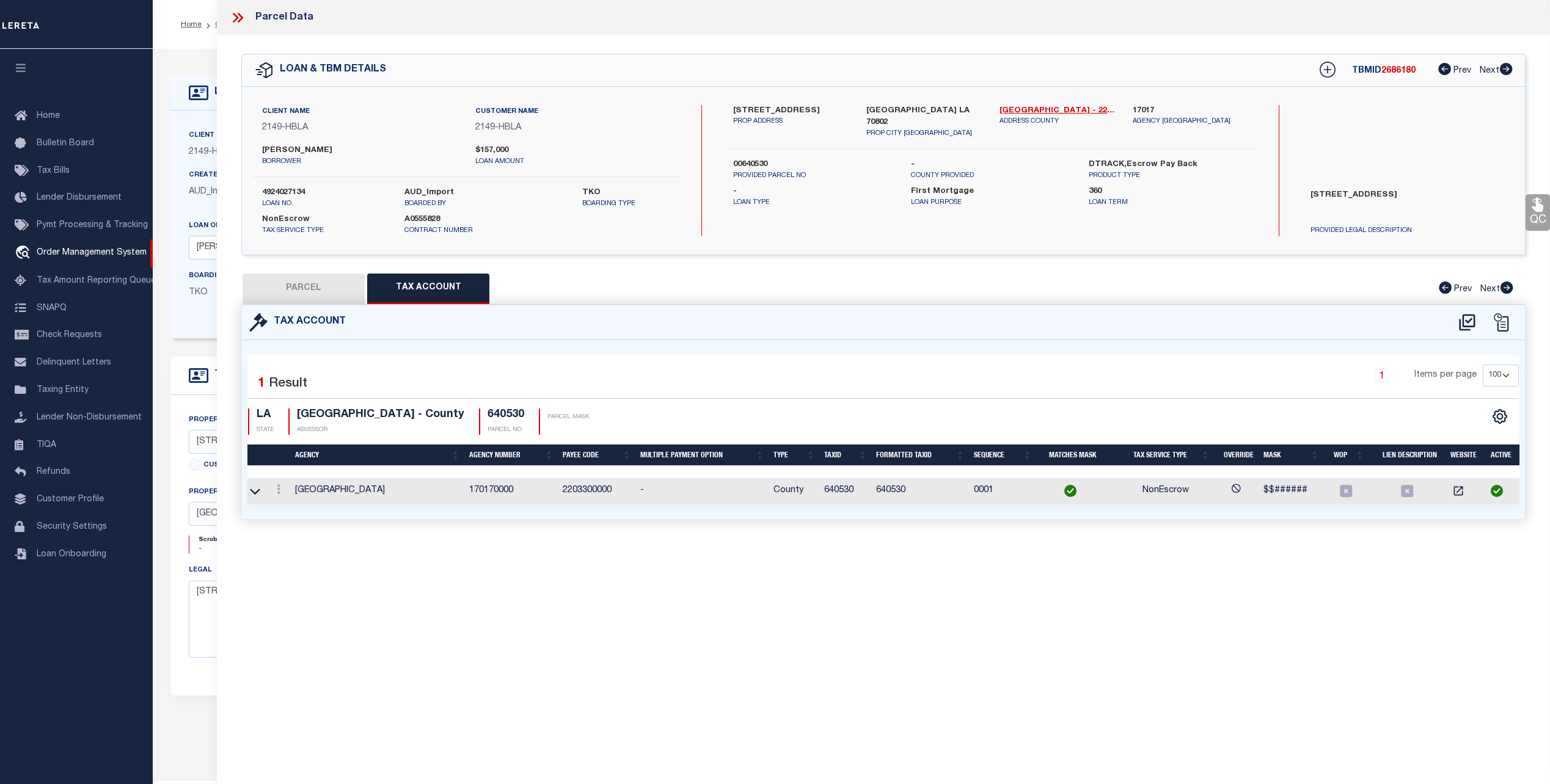
scroll to position [0, 4]
click at [298, 287] on button "PARCEL" at bounding box center [303, 289] width 122 height 31
select select "AS"
select select
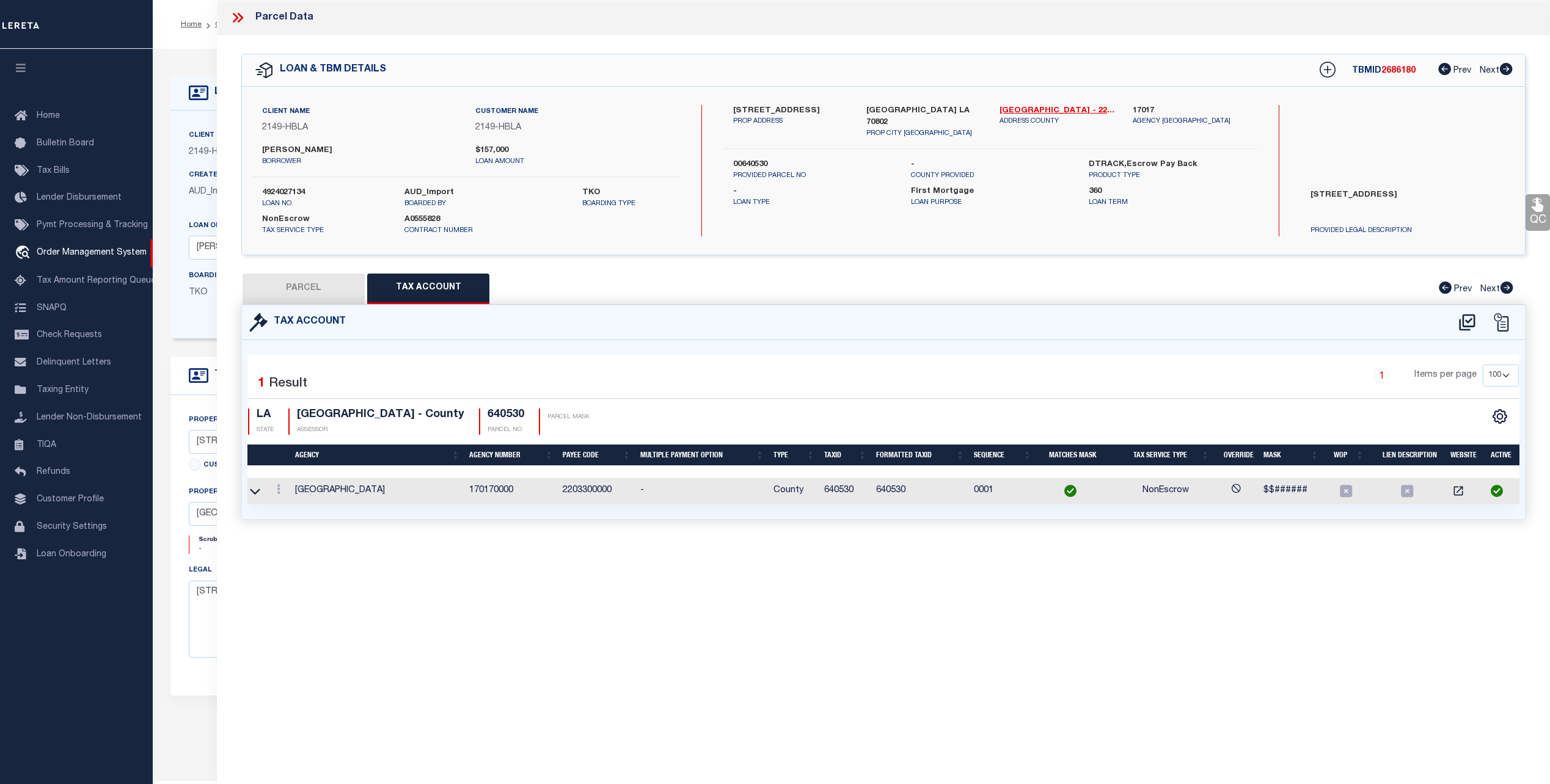
checkbox input "false"
select select "CP"
type input "KNAPP, ADAM L"
select select "LNI"
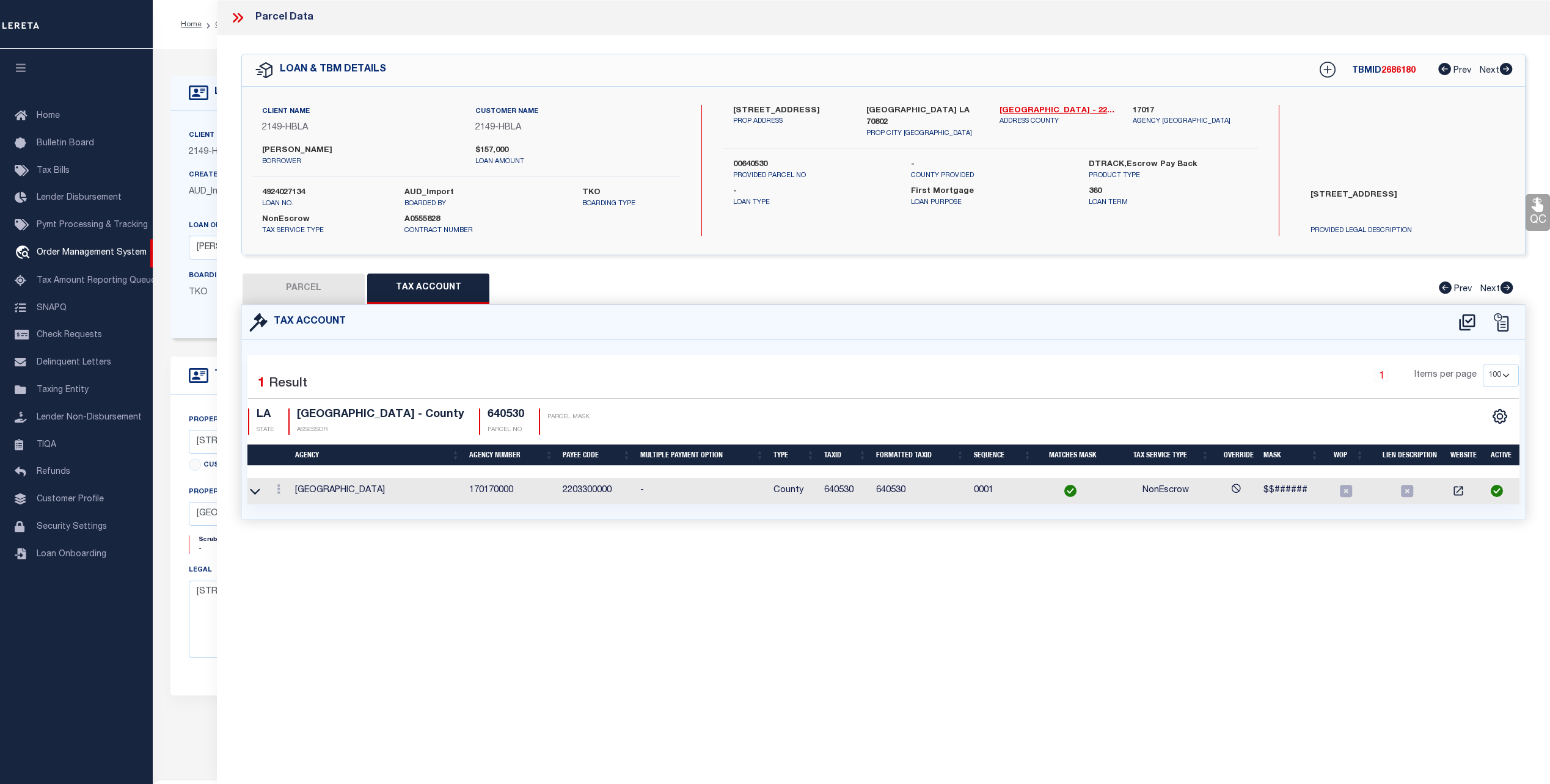
select select "ADD"
type input "3243 IVANHOE ST."
type input "Baton Rouge, LA 70802"
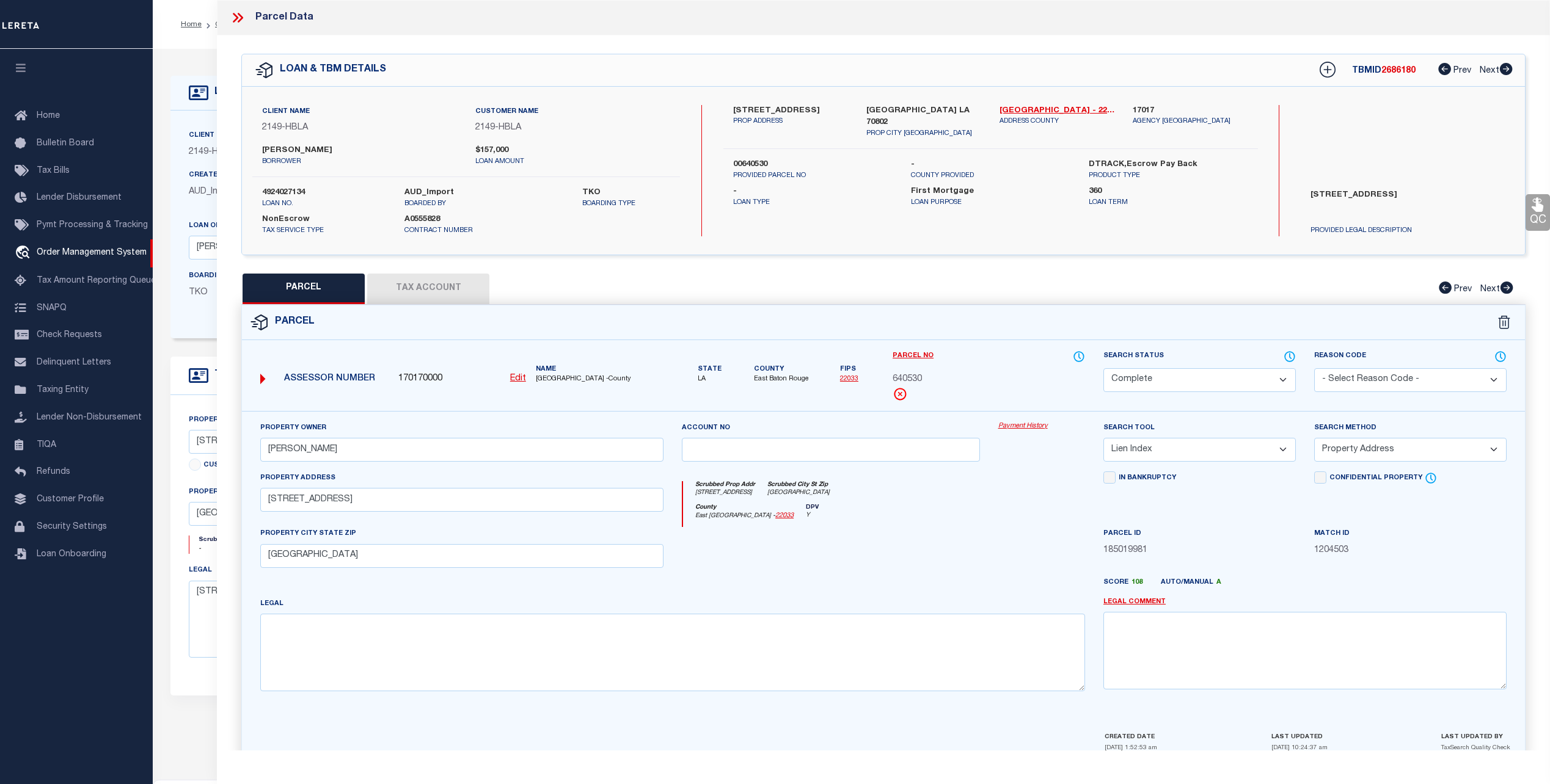
click at [394, 289] on button "Tax Account" at bounding box center [428, 289] width 122 height 31
select select "100"
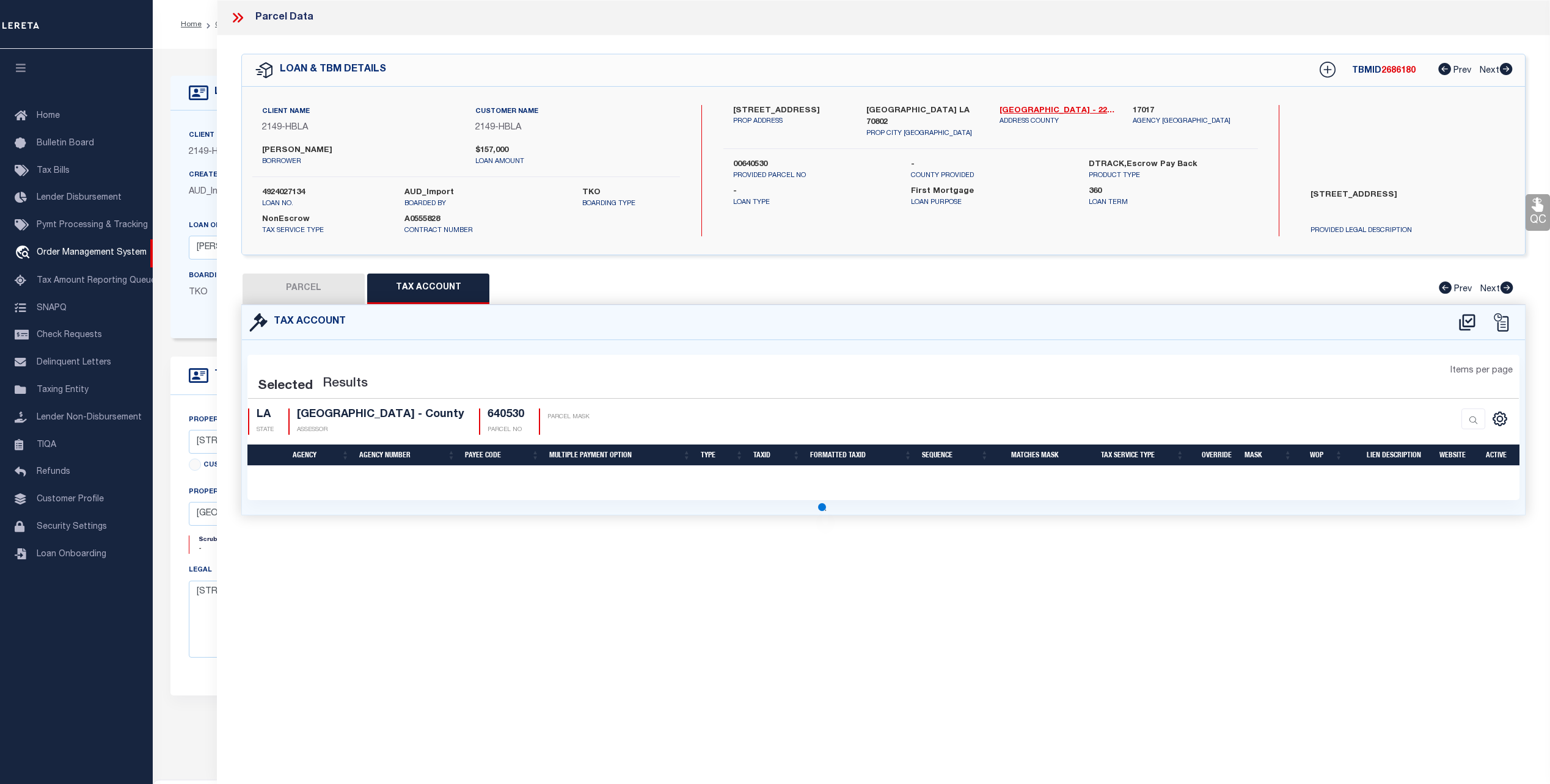
select select "100"
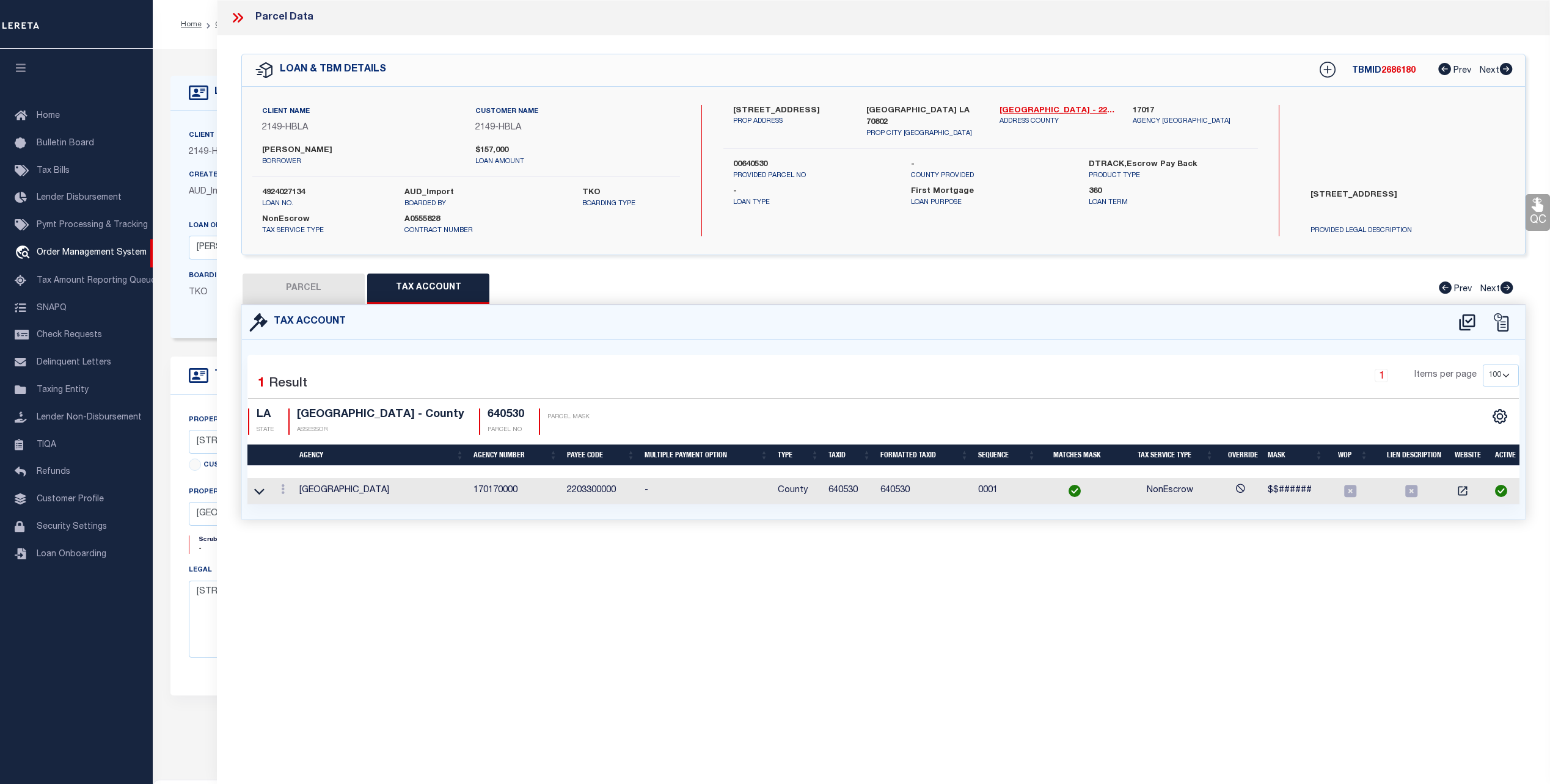
click at [316, 293] on button "PARCEL" at bounding box center [303, 289] width 122 height 31
select select "AS"
select select
checkbox input "false"
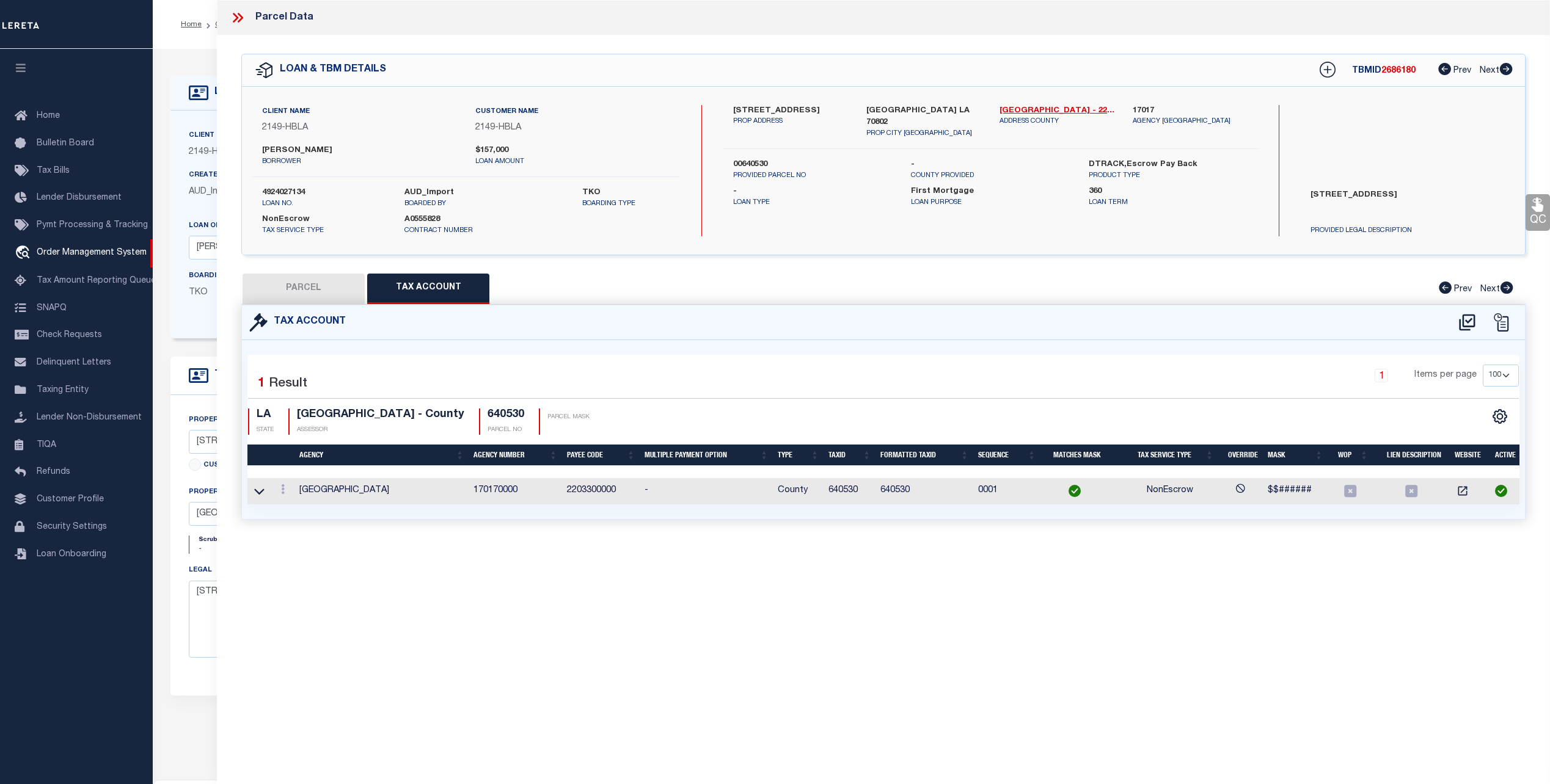
checkbox input "false"
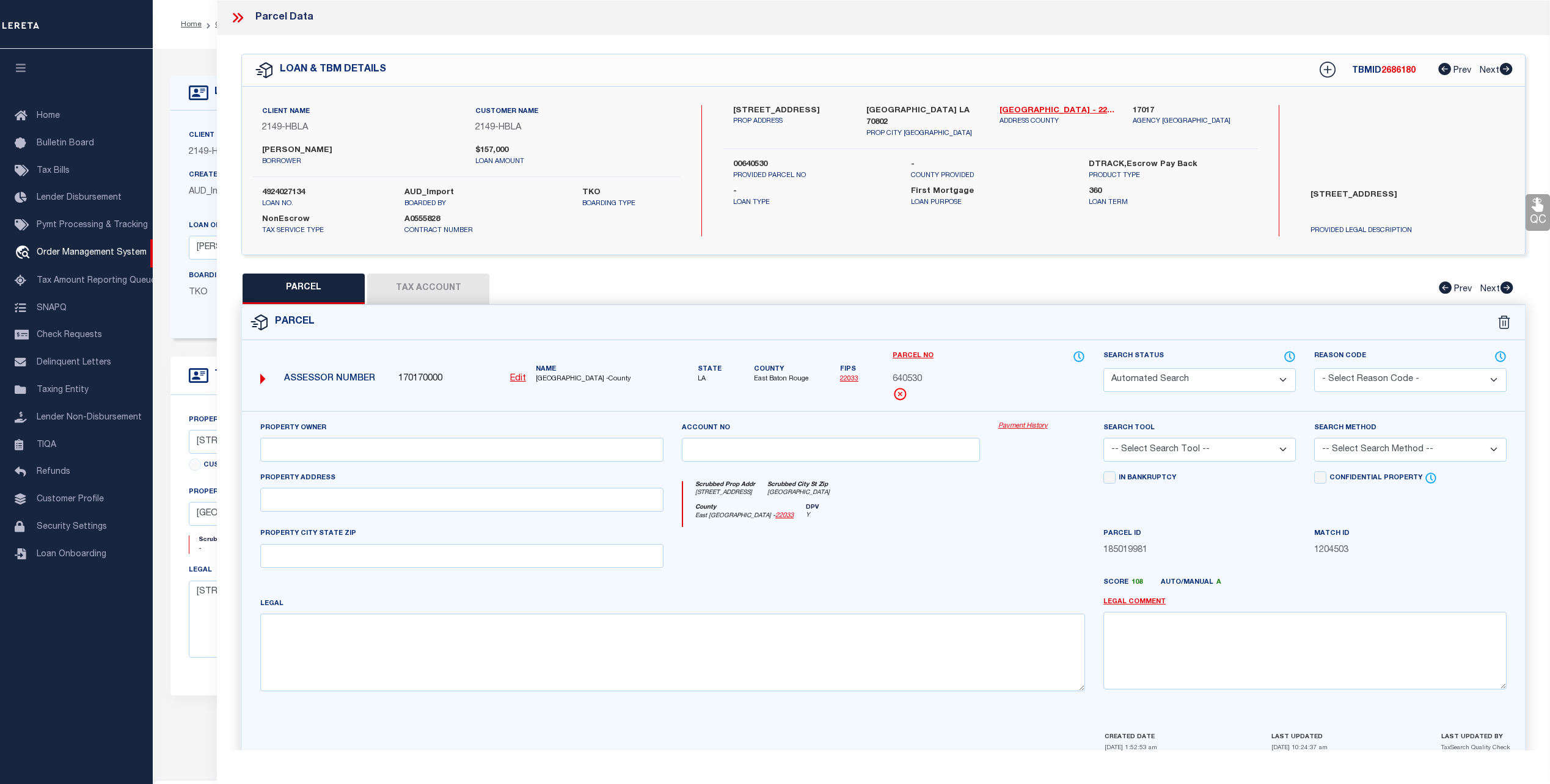
select select "CP"
type input "KNAPP, ADAM L"
select select "LNI"
select select "ADD"
type input "3243 IVANHOE ST."
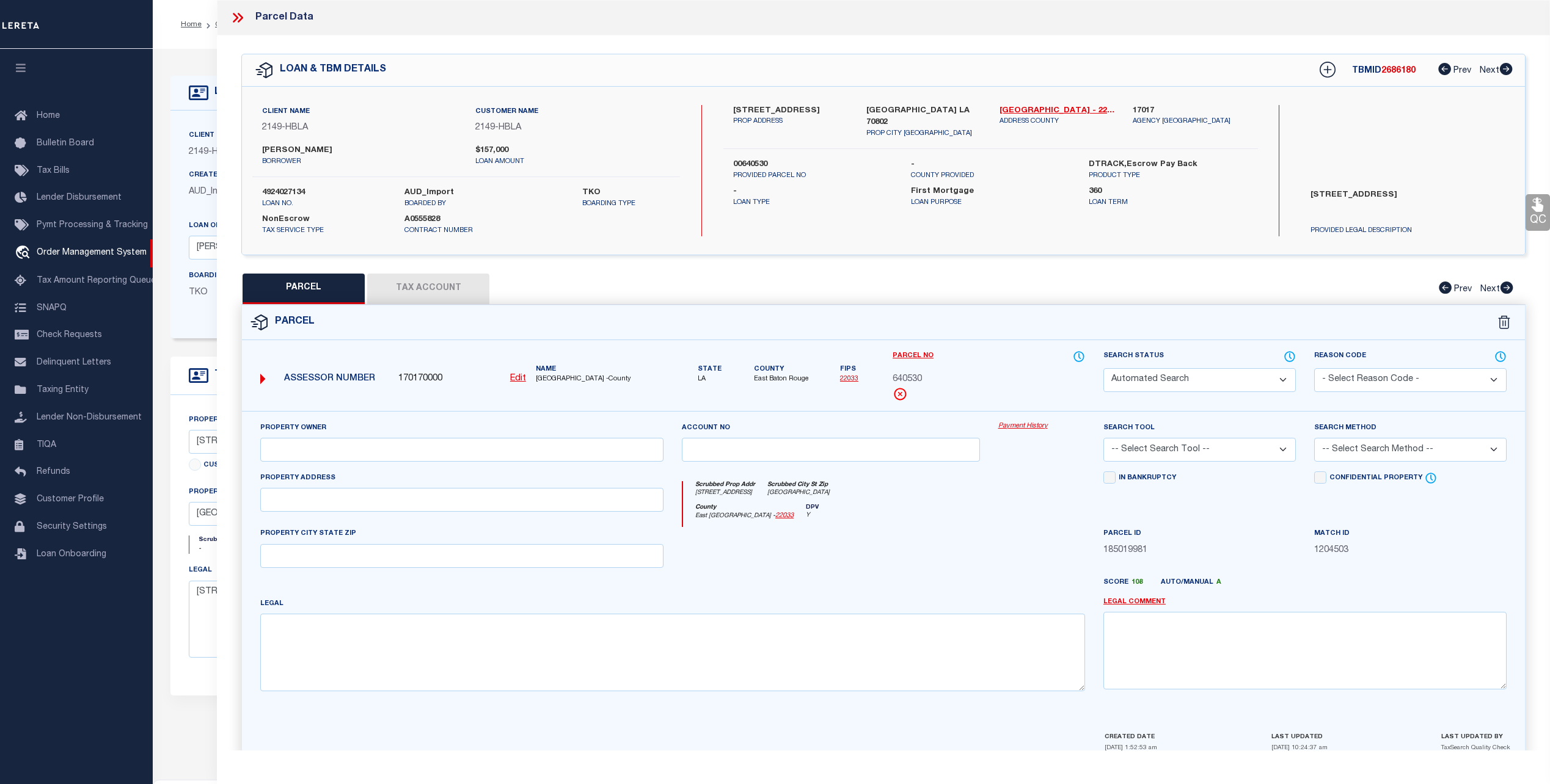
type input "Baton Rouge, LA 70802"
click at [1032, 427] on link "Payment History" at bounding box center [1041, 426] width 87 height 10
